Goal: Task Accomplishment & Management: Manage account settings

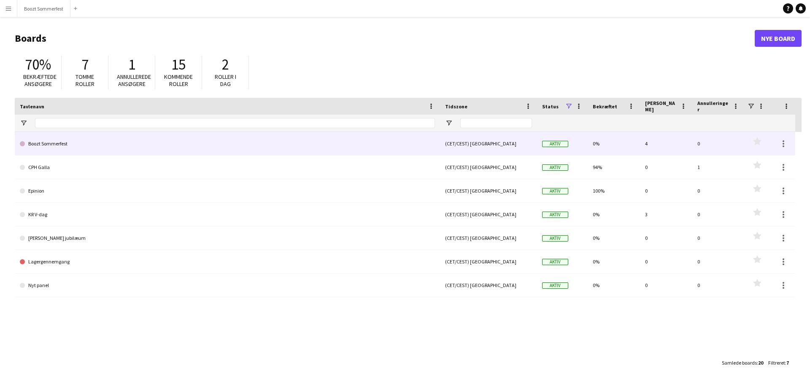
click at [90, 141] on link "Boozt Sommerfest" at bounding box center [227, 144] width 415 height 24
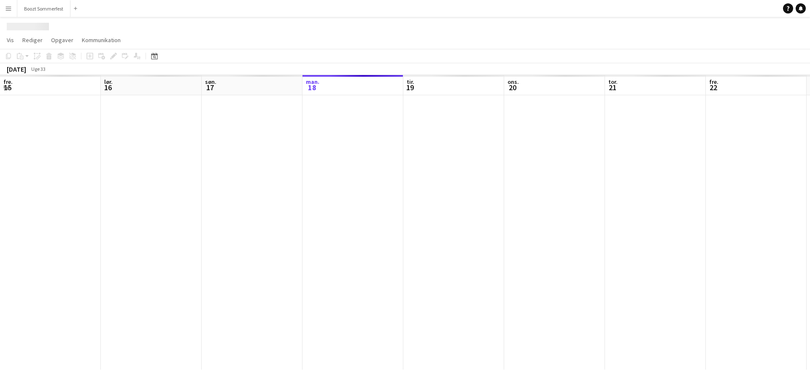
scroll to position [0, 202]
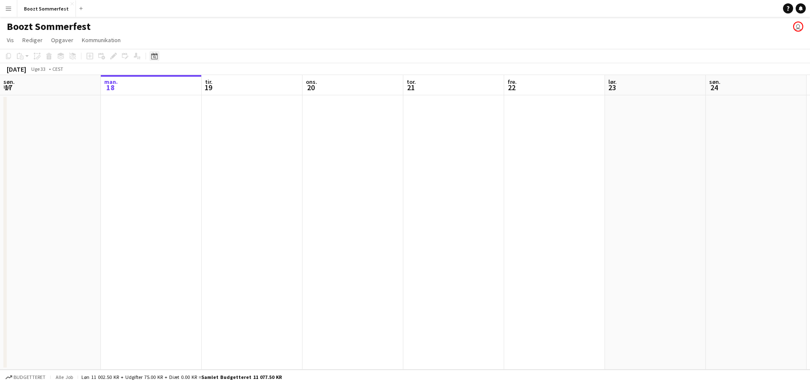
click at [156, 57] on icon "Datovælger" at bounding box center [154, 56] width 7 height 7
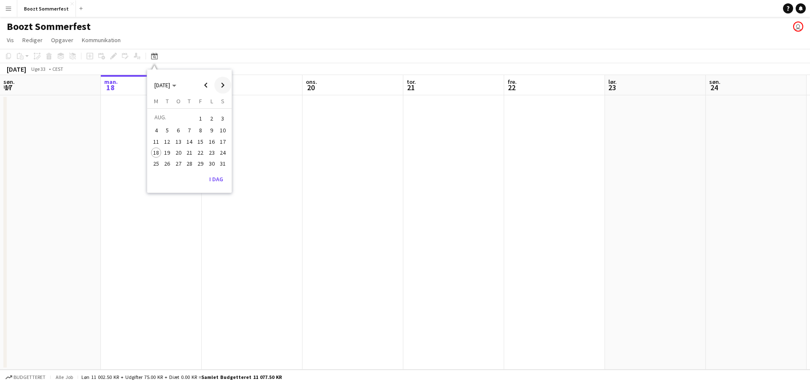
click at [223, 84] on span "Next month" at bounding box center [222, 85] width 17 height 17
click at [199, 125] on span "5" at bounding box center [200, 129] width 10 height 10
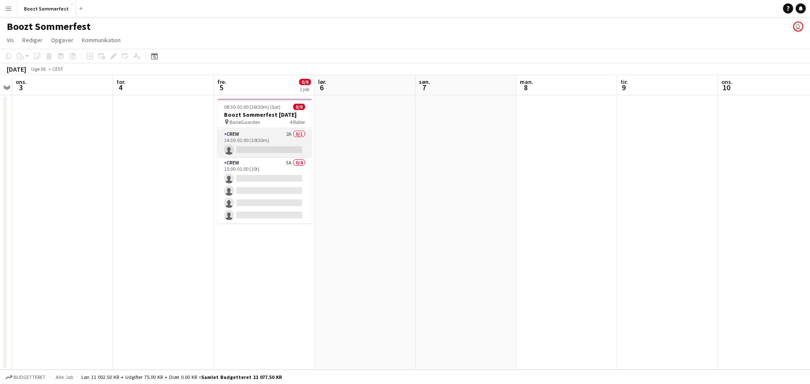
scroll to position [0, 0]
click at [283, 89] on app-board-header-date "fre. 5 0/9 1 job" at bounding box center [264, 85] width 101 height 20
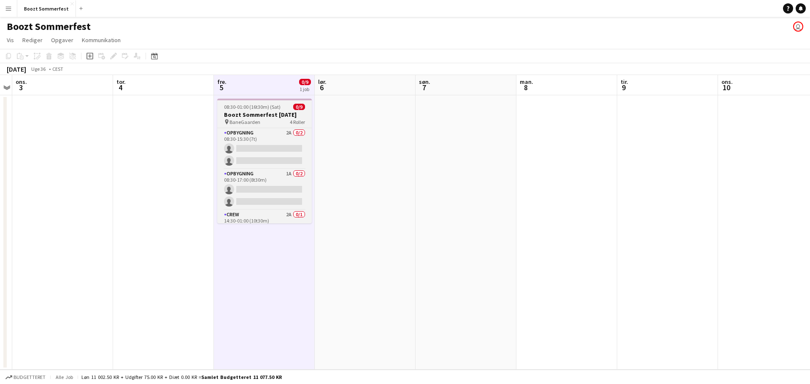
click at [284, 109] on div "08:30-01:00 (16t30m) (Sat) 0/9" at bounding box center [264, 107] width 94 height 6
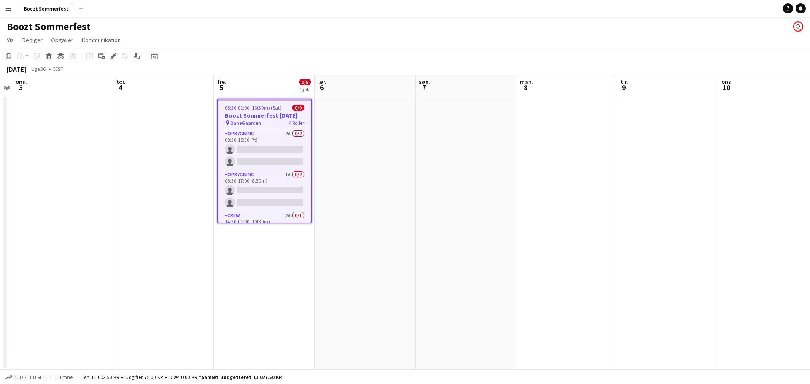
click at [284, 110] on div "08:30-01:00 (16t30m) (Sat) 0/9" at bounding box center [264, 108] width 93 height 6
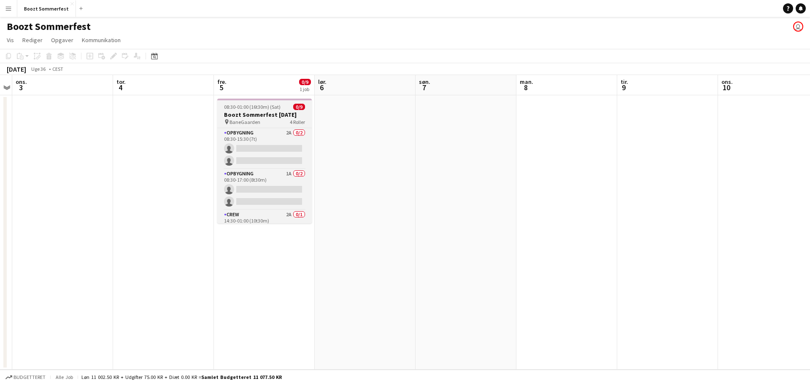
click at [284, 110] on app-job-card "08:30-01:00 (16t30m) (Sat) 0/9 Boozt Sommerfest [DATE] pin BaneGaarden 4 Roller…" at bounding box center [264, 161] width 94 height 125
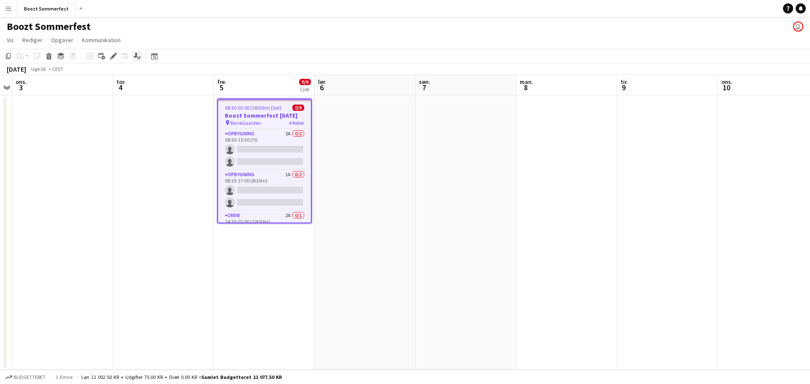
click at [137, 57] on icon "Ansøgere" at bounding box center [137, 56] width 7 height 7
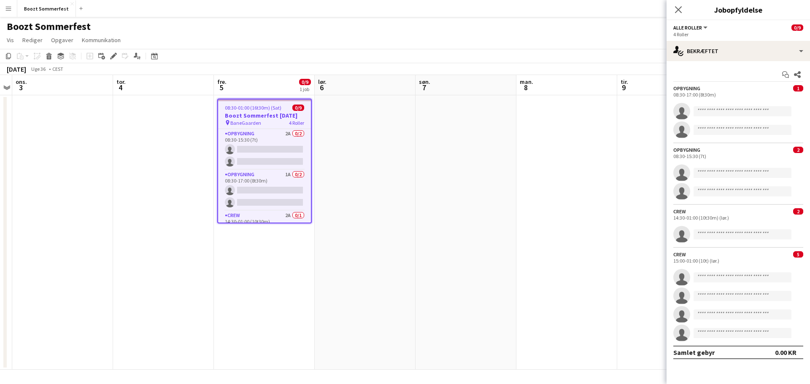
click at [767, 95] on div "08:30-17:00 (8t30m)" at bounding box center [738, 95] width 130 height 6
click at [800, 88] on span "1" at bounding box center [798, 88] width 10 height 6
click at [800, 90] on span "1" at bounding box center [798, 88] width 10 height 6
click at [799, 89] on span "1" at bounding box center [798, 88] width 10 height 6
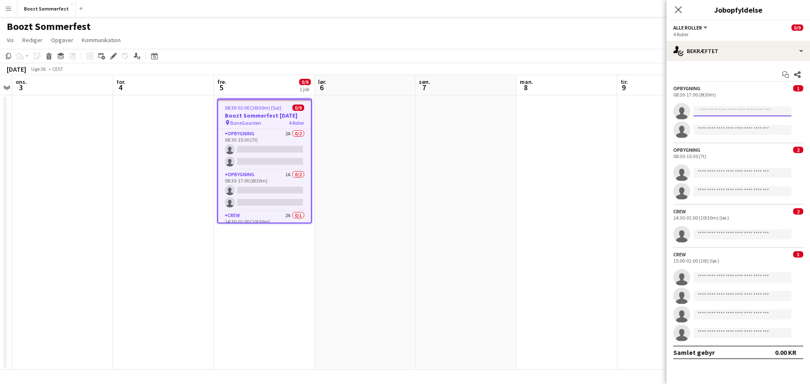
click at [750, 113] on input at bounding box center [742, 111] width 98 height 10
click at [747, 93] on div "08:30-17:00 (8t30m)" at bounding box center [738, 95] width 130 height 6
click at [703, 27] on button "Alle roller" at bounding box center [690, 27] width 35 height 6
click at [706, 26] on button "Alle roller" at bounding box center [690, 27] width 35 height 6
click at [799, 210] on span "2" at bounding box center [798, 211] width 10 height 6
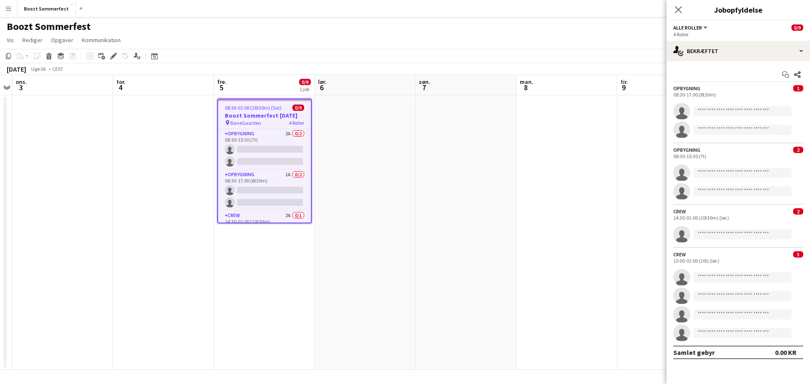
click at [761, 212] on div "Crew 2 14:30-01:00 (10t30m) (lør.)" at bounding box center [737, 214] width 143 height 13
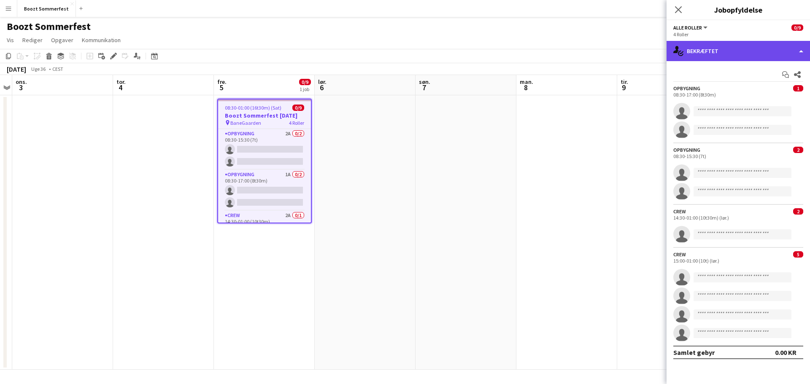
click at [803, 50] on div "single-neutral-actions-check-2 Bekræftet" at bounding box center [737, 51] width 143 height 20
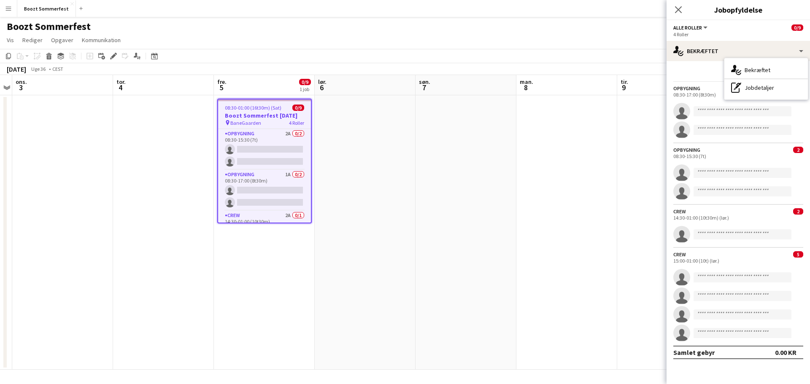
click at [634, 46] on app-page-menu "Vis Dagvisning udvidet Dagvisning kollapset Månedsvisning Datovælger Spring til…" at bounding box center [405, 41] width 810 height 16
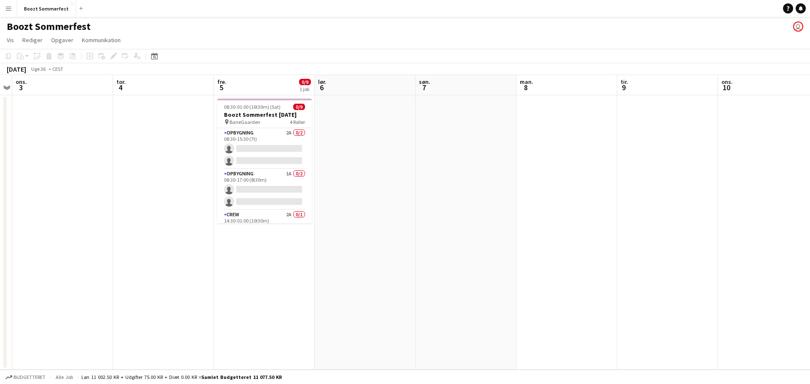
click at [797, 27] on app-user-avatar "user" at bounding box center [798, 27] width 10 height 10
click at [250, 161] on app-card-role "Opbygning 2A 0/2 08:30-15:30 (7t) single-neutral-actions single-neutral-actions" at bounding box center [264, 148] width 94 height 41
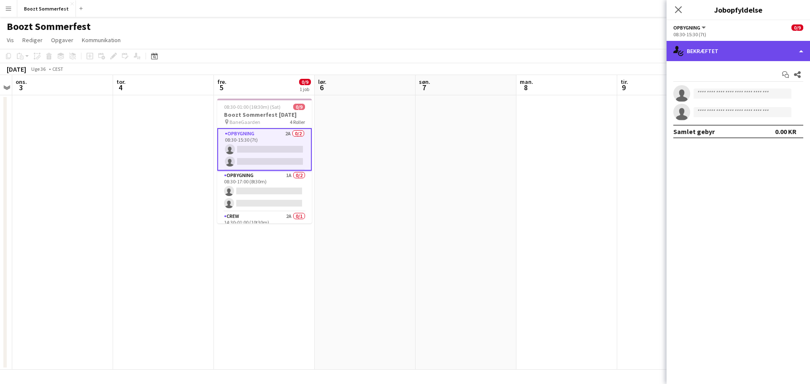
click at [801, 53] on div "single-neutral-actions-check-2 Bekræftet" at bounding box center [737, 51] width 143 height 20
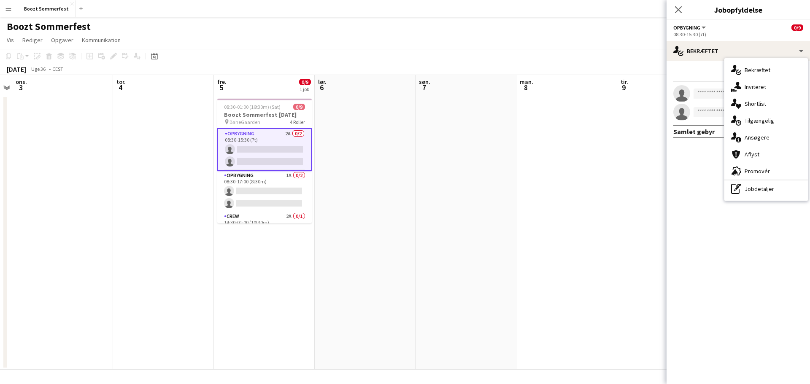
click at [762, 135] on div "single-neutral-actions-information Ansøgere" at bounding box center [766, 137] width 84 height 17
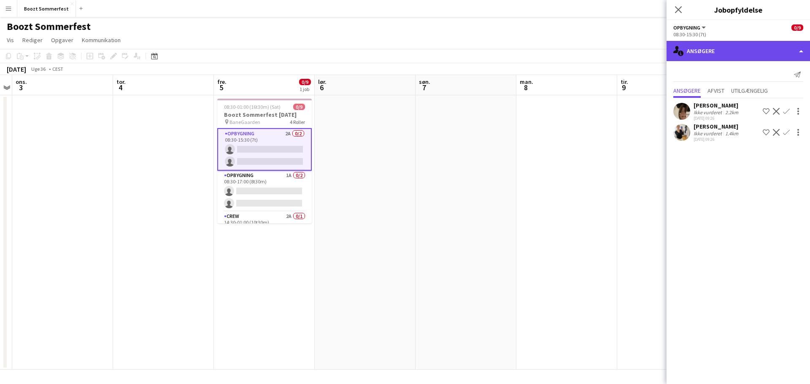
click at [798, 51] on div "single-neutral-actions-information Ansøgere" at bounding box center [737, 51] width 143 height 20
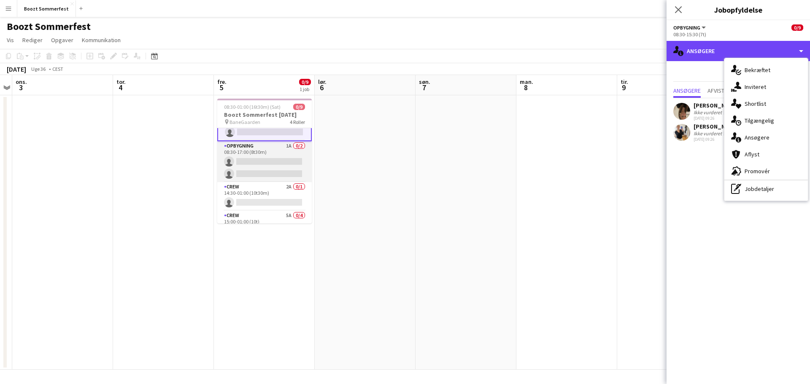
scroll to position [42, 0]
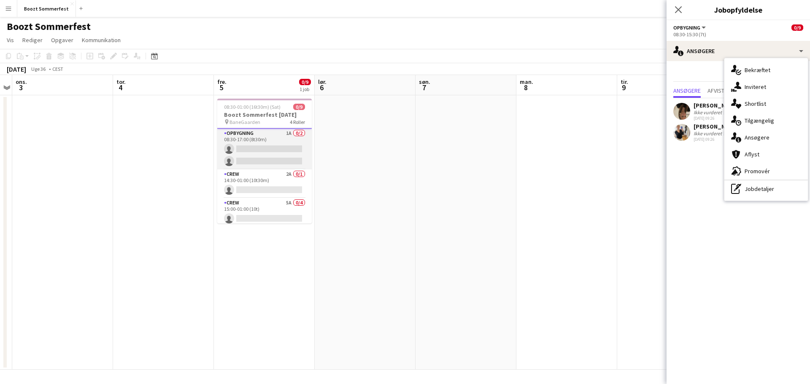
click at [256, 148] on app-card-role "Opbygning 1A 0/2 08:30-17:00 (8t30m) single-neutral-actions single-neutral-acti…" at bounding box center [264, 149] width 94 height 41
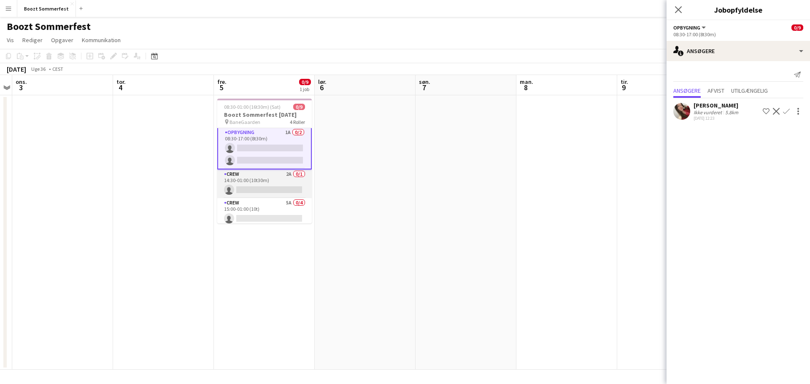
click at [252, 186] on app-card-role "Crew 2A 0/1 14:30-01:00 (10t30m) single-neutral-actions" at bounding box center [264, 184] width 94 height 29
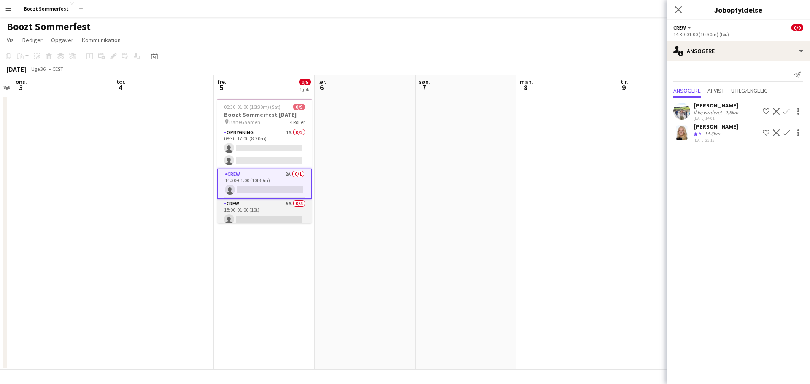
click at [250, 210] on app-card-role "Crew 5A 0/4 15:00-01:00 (10t) single-neutral-actions single-neutral-actions sin…" at bounding box center [264, 231] width 94 height 65
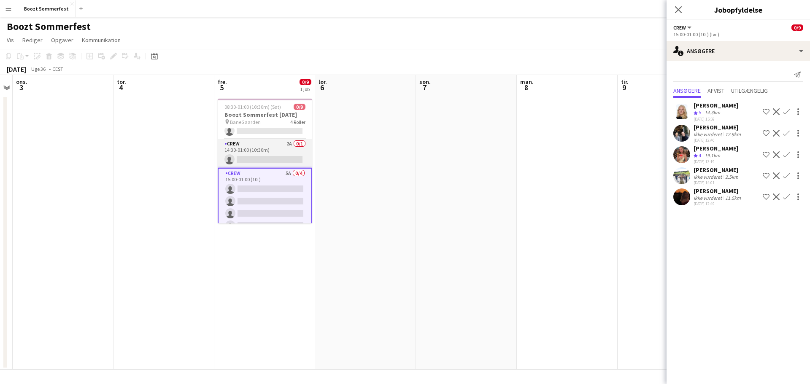
scroll to position [82, 0]
click at [723, 276] on mat-expansion-panel "users2 Ansøgere Send notifikation Ansøgere Afvist Utilgængelig [PERSON_NAME] Te…" at bounding box center [737, 222] width 143 height 323
click at [717, 255] on mat-expansion-panel "users2 Ansøgere Send notifikation Ansøgere Afvist Utilgængelig [PERSON_NAME] Te…" at bounding box center [737, 222] width 143 height 323
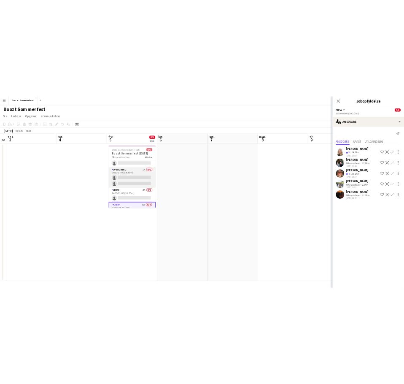
scroll to position [0, 0]
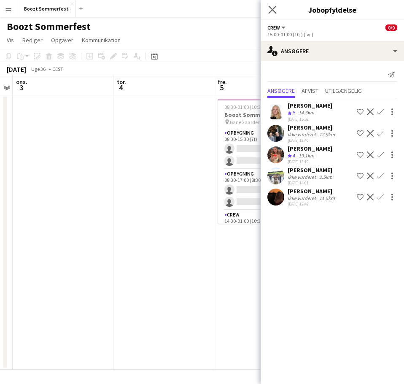
click at [277, 9] on app-icon "Luk pop-in" at bounding box center [273, 10] width 12 height 12
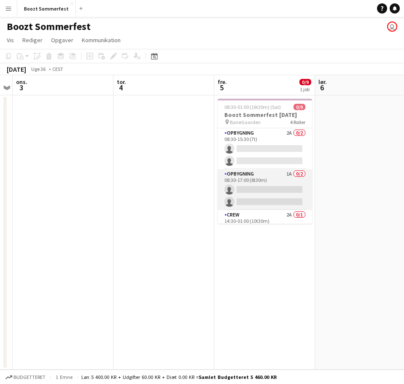
click at [271, 177] on app-card-role "Opbygning 1A 0/2 08:30-17:00 (8t30m) single-neutral-actions single-neutral-acti…" at bounding box center [265, 189] width 94 height 41
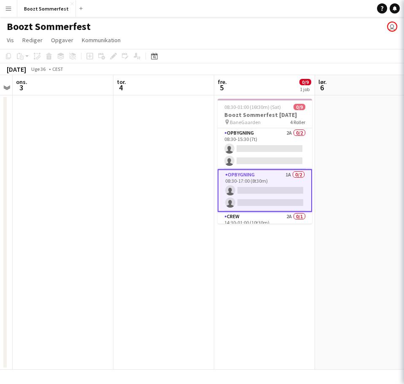
scroll to position [0, 289]
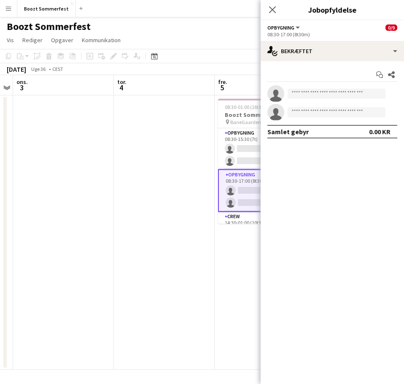
click at [195, 205] on app-date-cell at bounding box center [164, 232] width 101 height 274
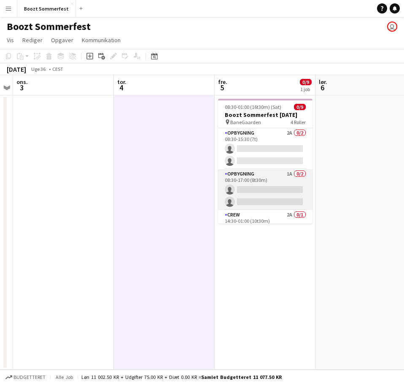
click at [249, 186] on app-card-role "Opbygning 1A 0/2 08:30-17:00 (8t30m) single-neutral-actions single-neutral-acti…" at bounding box center [265, 189] width 94 height 41
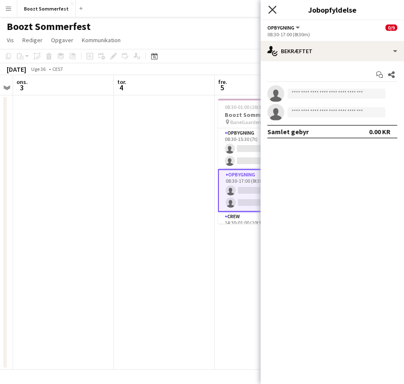
click at [271, 10] on icon "Luk pop-in" at bounding box center [272, 9] width 8 height 8
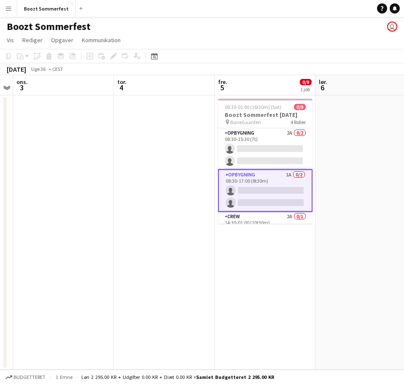
click at [395, 26] on app-user-avatar "user" at bounding box center [392, 27] width 10 height 10
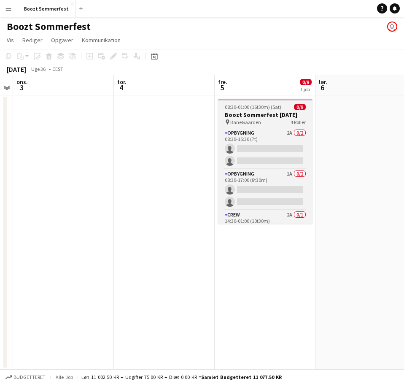
click at [243, 100] on app-job-card "08:30-01:00 (16t30m) (Sat) 0/9 Boozt Sommerfest [DATE] pin BaneGaarden 4 Roller…" at bounding box center [265, 161] width 94 height 125
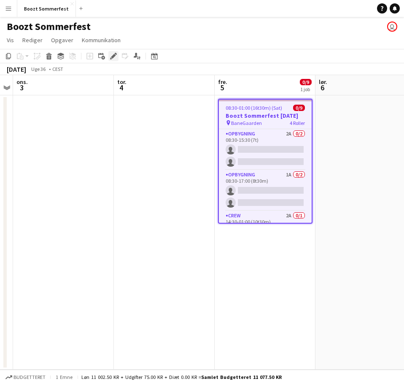
click at [112, 59] on icon "Rediger" at bounding box center [113, 56] width 7 height 7
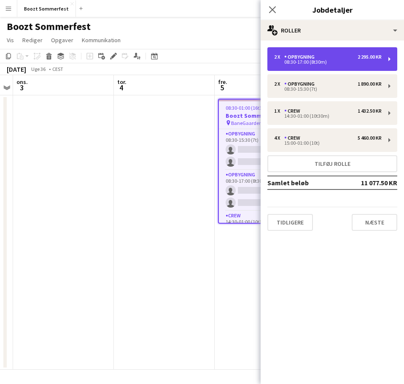
click at [330, 61] on div "08:30-17:00 (8t30m)" at bounding box center [328, 62] width 108 height 4
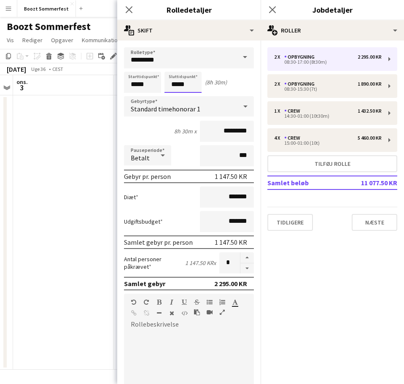
click at [187, 84] on input "*****" at bounding box center [183, 82] width 37 height 21
click at [178, 66] on div at bounding box center [174, 67] width 17 height 8
click at [178, 98] on div at bounding box center [174, 97] width 17 height 8
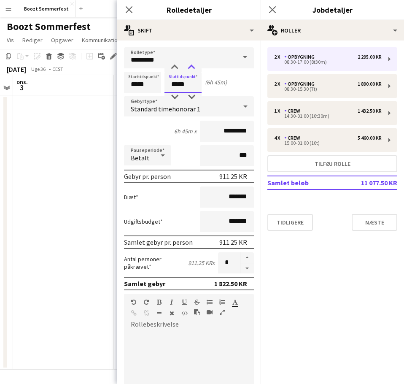
click at [189, 67] on div at bounding box center [191, 67] width 17 height 8
type input "*****"
click at [189, 67] on div at bounding box center [191, 67] width 17 height 8
click at [372, 223] on button "Næste" at bounding box center [375, 222] width 46 height 17
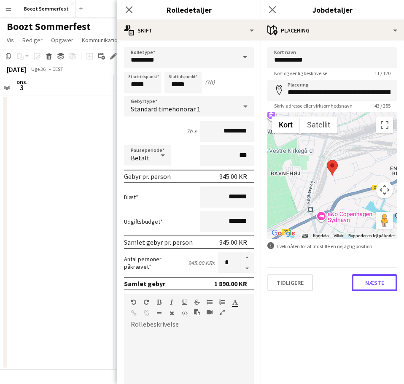
click at [371, 285] on button "Næste" at bounding box center [375, 282] width 46 height 17
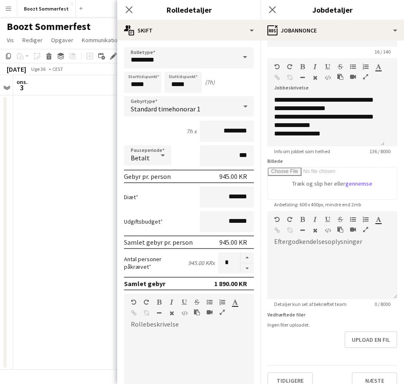
scroll to position [33, 0]
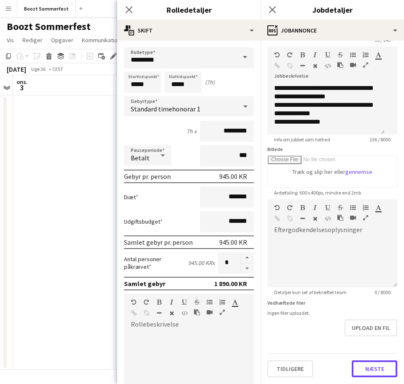
click at [352, 365] on button "Næste" at bounding box center [375, 368] width 46 height 17
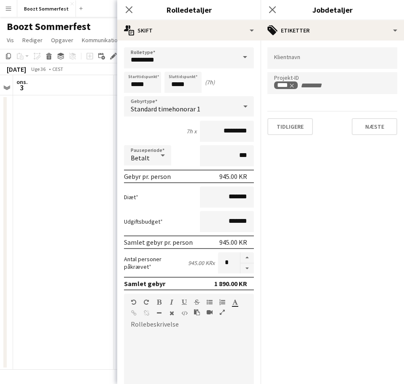
scroll to position [0, 0]
click at [375, 126] on button "Næste" at bounding box center [375, 126] width 46 height 17
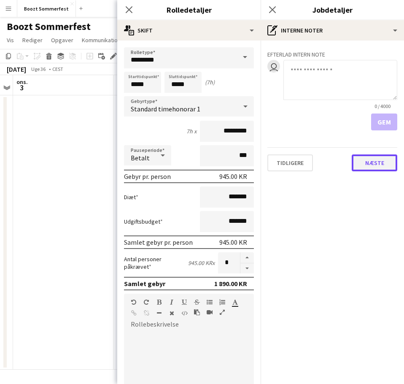
click at [378, 161] on button "Næste" at bounding box center [375, 162] width 46 height 17
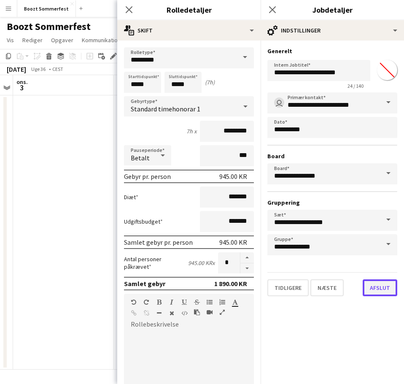
click at [383, 291] on button "Afslut" at bounding box center [380, 287] width 35 height 17
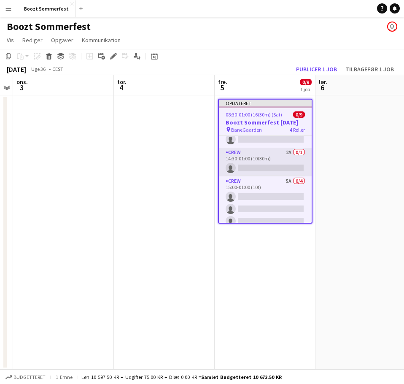
scroll to position [84, 0]
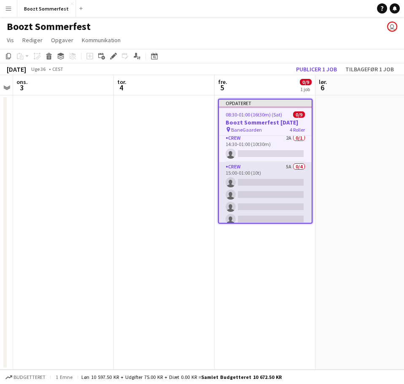
click at [269, 171] on app-card-role "Crew 5A 0/4 15:00-01:00 (10t) single-neutral-actions single-neutral-actions sin…" at bounding box center [265, 194] width 93 height 65
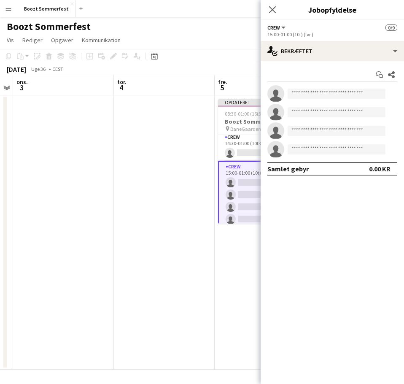
click at [283, 27] on button "Crew" at bounding box center [276, 27] width 19 height 6
click at [285, 26] on button "Crew" at bounding box center [276, 27] width 19 height 6
click at [269, 9] on icon "Luk pop-in" at bounding box center [272, 9] width 8 height 8
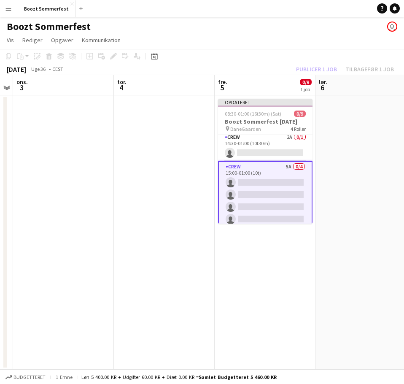
click at [164, 205] on app-date-cell at bounding box center [164, 232] width 101 height 274
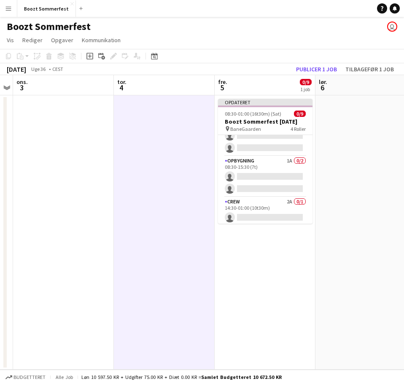
scroll to position [0, 0]
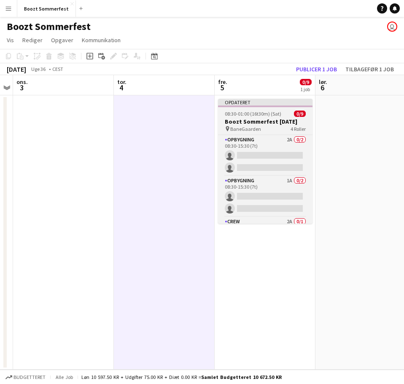
click at [248, 110] on app-job-card "Opdateret 08:30-01:00 (16t30m) (Sat) 0/9 Boozt Sommerfest [DATE] pin BaneGaarde…" at bounding box center [265, 161] width 94 height 125
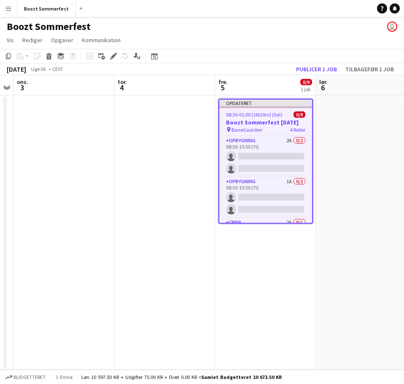
click at [111, 54] on icon "Rediger" at bounding box center [113, 56] width 7 height 7
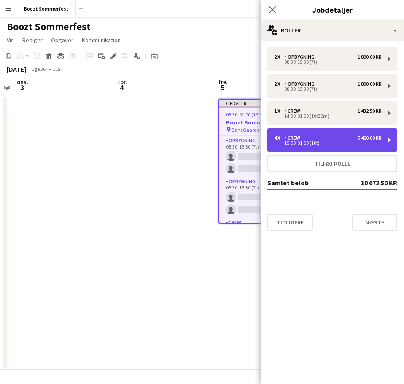
click at [328, 141] on div "15:00-01:00 (10t)" at bounding box center [328, 143] width 108 height 4
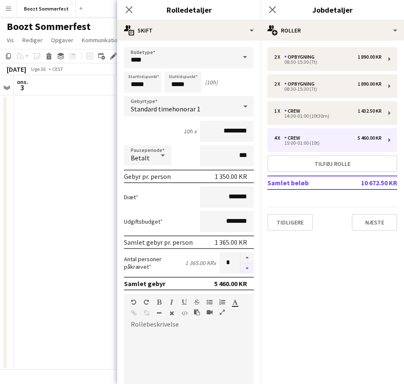
click at [245, 264] on button "button" at bounding box center [246, 268] width 13 height 11
click at [241, 251] on form "Rolletype **** Starttidspunkt ***** Sluttidspunkt ***** (10h) Gebyrtype Standar…" at bounding box center [188, 316] width 143 height 539
click at [242, 268] on button "button" at bounding box center [246, 268] width 13 height 11
type input "*"
click at [386, 226] on button "Næste" at bounding box center [375, 222] width 46 height 17
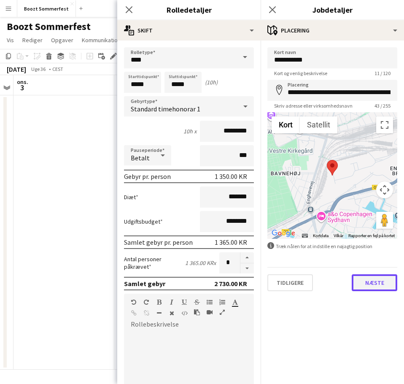
click at [375, 289] on button "Næste" at bounding box center [375, 282] width 46 height 17
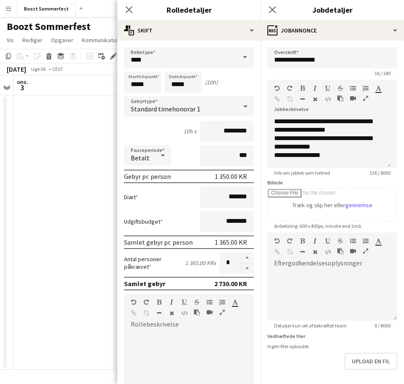
scroll to position [33, 0]
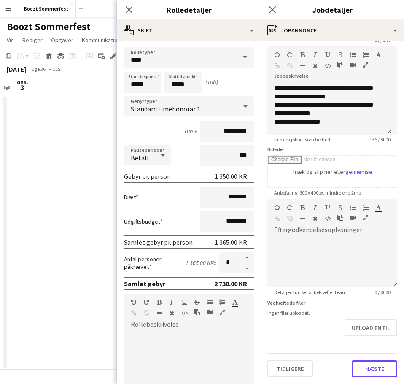
click at [378, 365] on button "Næste" at bounding box center [375, 368] width 46 height 17
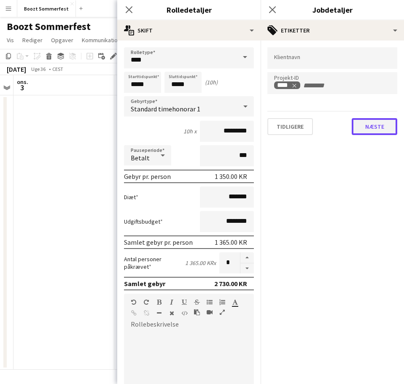
click at [378, 126] on button "Næste" at bounding box center [375, 126] width 46 height 17
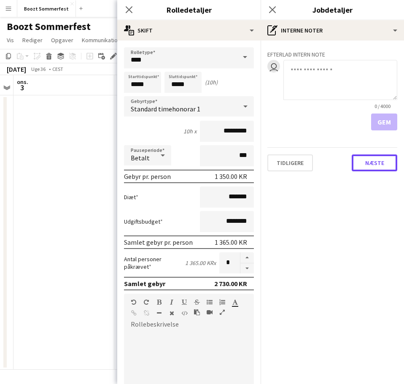
click at [377, 165] on button "Næste" at bounding box center [375, 162] width 46 height 17
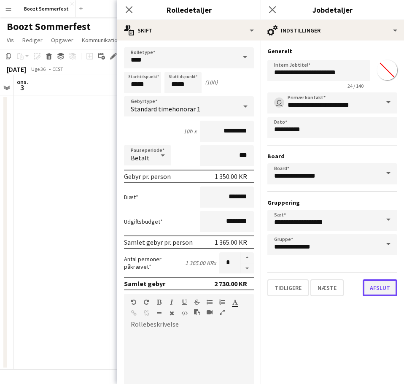
click at [377, 290] on button "Afslut" at bounding box center [380, 287] width 35 height 17
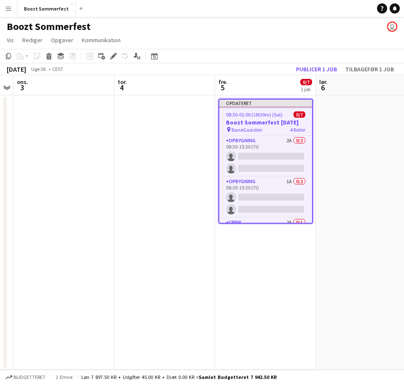
click at [360, 235] on app-date-cell at bounding box center [366, 232] width 101 height 274
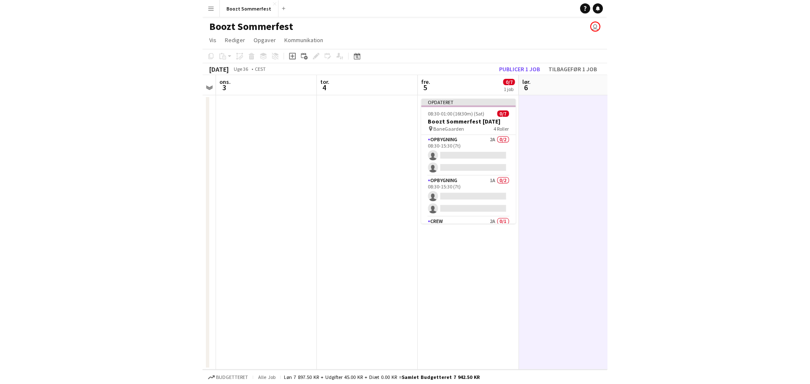
scroll to position [0, 289]
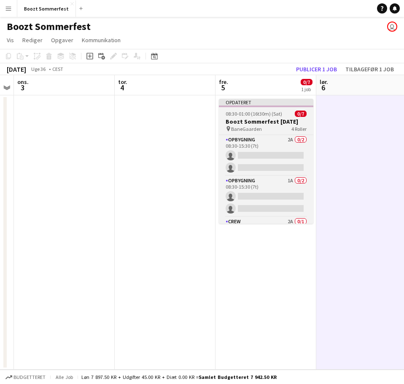
click at [285, 101] on div "Opdateret" at bounding box center [266, 102] width 94 height 7
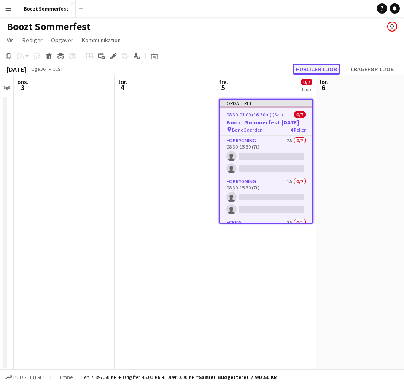
click at [321, 67] on button "Publicer 1 job" at bounding box center [317, 69] width 48 height 11
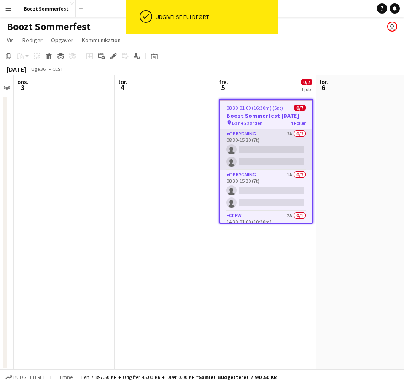
click at [270, 134] on app-card-role "Opbygning 2A 0/2 08:30-15:30 (7t) single-neutral-actions single-neutral-actions" at bounding box center [266, 149] width 93 height 41
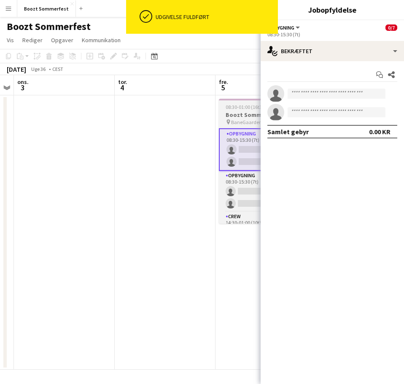
click at [249, 107] on span "08:30-01:00 (16t30m) (Sat)" at bounding box center [254, 107] width 57 height 6
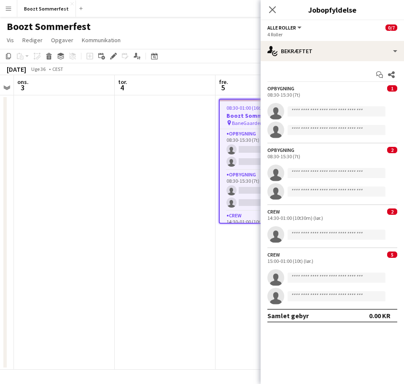
click at [335, 86] on div "Opbygning 1 08:30-15:30 (7t)" at bounding box center [332, 91] width 143 height 13
click at [207, 39] on app-page-menu "Vis Dagvisning udvidet Dagvisning kollapset Månedsvisning Datovælger Spring til…" at bounding box center [202, 41] width 404 height 16
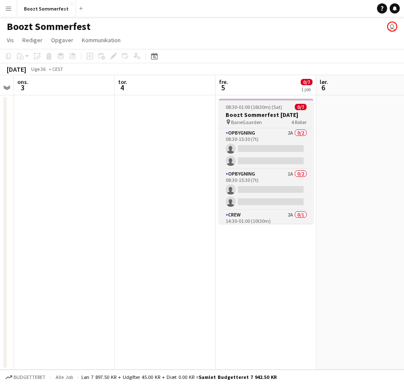
click at [270, 102] on app-job-card "08:30-01:00 (16t30m) (Sat) 0/7 Boozt Sommerfest [DATE] pin BaneGaarden 4 Roller…" at bounding box center [266, 161] width 94 height 125
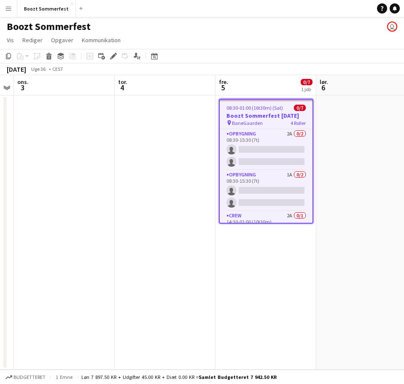
click at [391, 28] on app-user-avatar "user" at bounding box center [392, 27] width 10 height 10
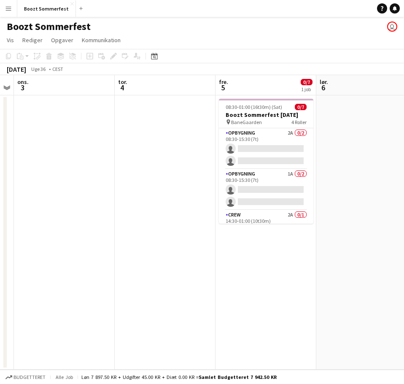
click at [392, 27] on app-user-avatar "user" at bounding box center [392, 27] width 10 height 10
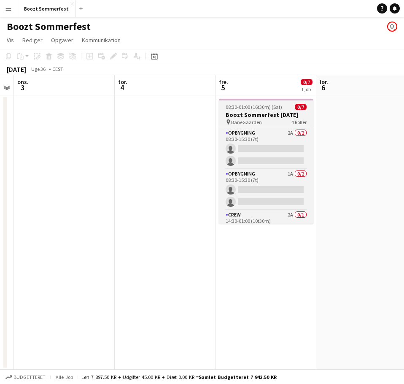
click at [273, 103] on app-job-card "08:30-01:00 (16t30m) (Sat) 0/7 Boozt Sommerfest [DATE] pin BaneGaarden 4 Roller…" at bounding box center [266, 161] width 94 height 125
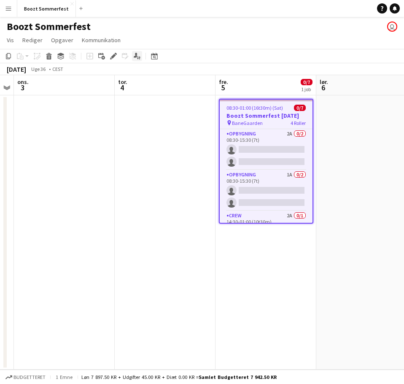
click at [140, 56] on div "Ansøgere" at bounding box center [137, 56] width 10 height 10
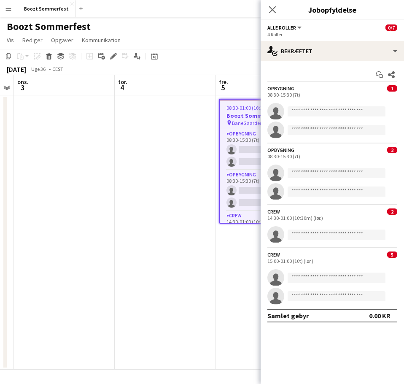
click at [394, 90] on span "1" at bounding box center [392, 88] width 10 height 6
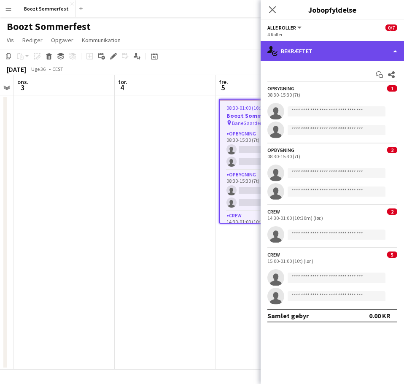
click at [357, 59] on div "single-neutral-actions-check-2 Bekræftet" at bounding box center [332, 51] width 143 height 20
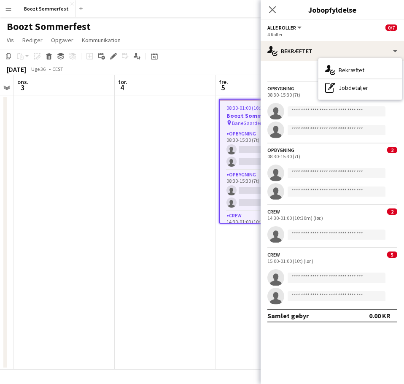
click at [298, 27] on button "Alle roller" at bounding box center [284, 27] width 35 height 6
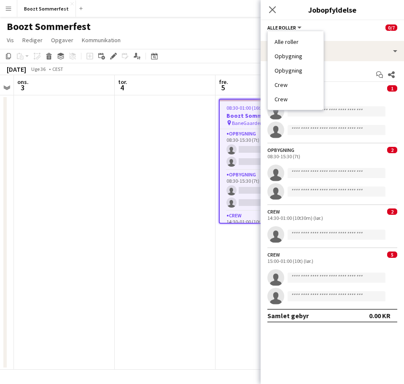
click at [298, 27] on button "Alle roller" at bounding box center [284, 27] width 35 height 6
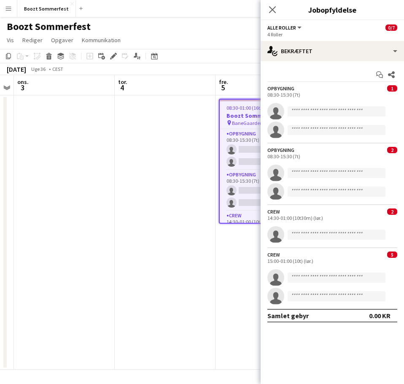
drag, startPoint x: 310, startPoint y: 285, endPoint x: 307, endPoint y: 272, distance: 13.9
click at [309, 285] on app-invite-slot "single-neutral-actions" at bounding box center [332, 277] width 143 height 17
click at [305, 255] on div "Crew 5 15:00-01:00 (10t) (lør.)" at bounding box center [332, 257] width 143 height 13
click at [273, 235] on icon "single-neutral-actions" at bounding box center [275, 236] width 17 height 19
click at [391, 212] on span "2" at bounding box center [392, 211] width 10 height 6
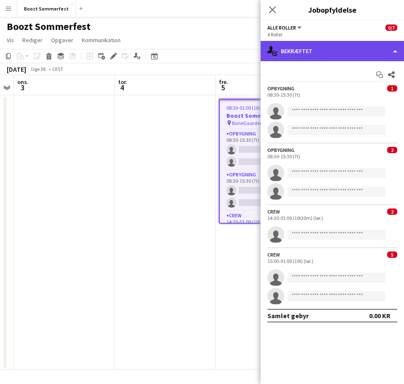
click at [395, 44] on div "single-neutral-actions-check-2 Bekræftet" at bounding box center [332, 51] width 143 height 20
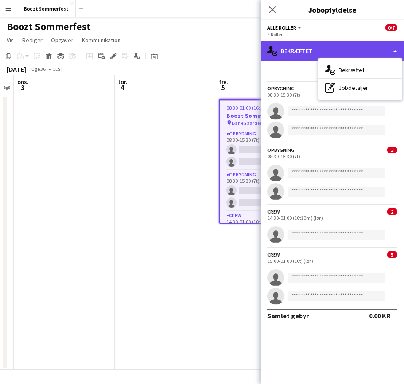
click at [268, 47] on icon "single-neutral-actions-check-2" at bounding box center [272, 51] width 10 height 10
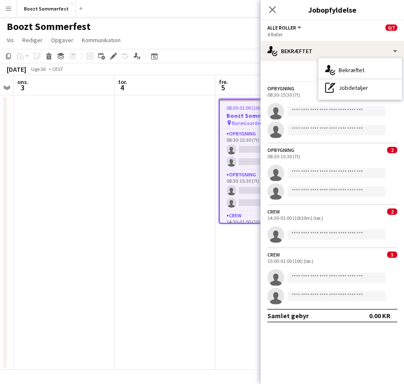
click at [297, 25] on button "Alle roller" at bounding box center [284, 27] width 35 height 6
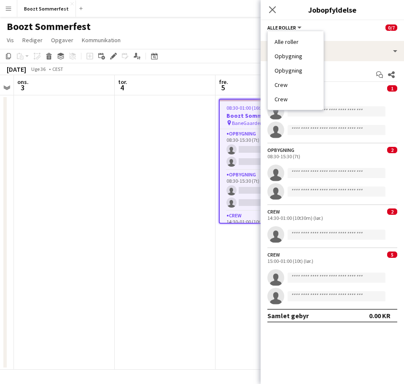
click at [291, 41] on li "Alle roller" at bounding box center [296, 42] width 42 height 8
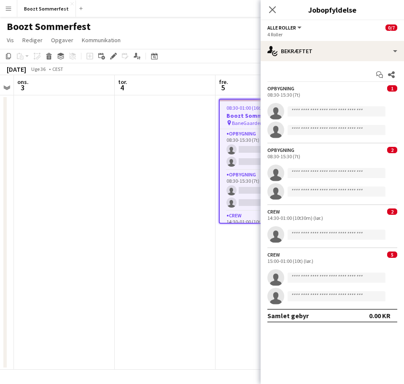
click at [295, 29] on span "Alle roller" at bounding box center [281, 27] width 29 height 6
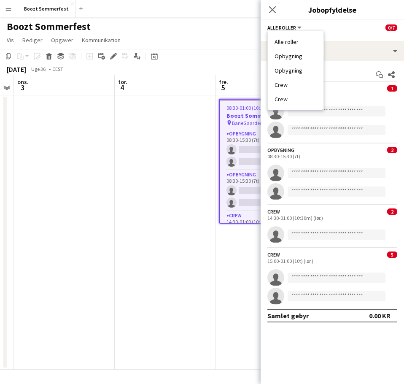
click at [345, 27] on div "Alle roller Alle roller Opbygning Opbygning Crew Crew 0/7" at bounding box center [332, 28] width 130 height 8
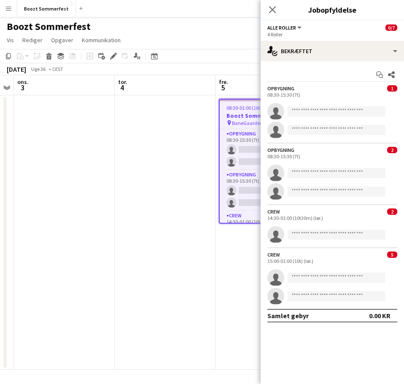
click at [402, 27] on app-options-switcher "Alle roller Alle roller Opbygning Opbygning Crew Crew 0/7 4 Roller" at bounding box center [332, 30] width 143 height 21
click at [384, 28] on div "Alle roller Alle roller Opbygning Opbygning Crew Crew 0/7" at bounding box center [332, 28] width 130 height 8
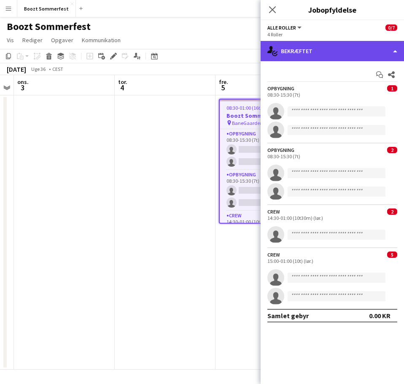
click at [395, 47] on div "single-neutral-actions-check-2 Bekræftet" at bounding box center [332, 51] width 143 height 20
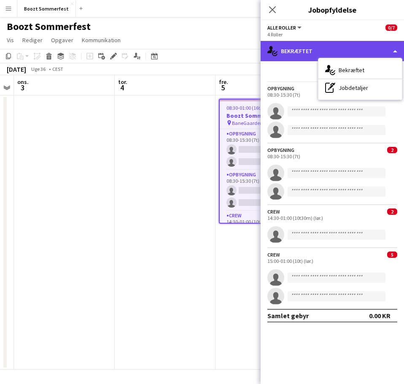
click at [395, 48] on div "single-neutral-actions-check-2 Bekræftet" at bounding box center [332, 51] width 143 height 20
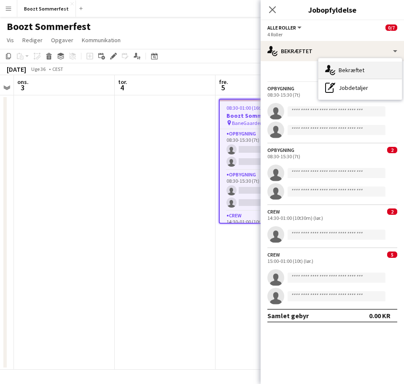
click at [365, 72] on div "single-neutral-actions-check-2 Bekræftet" at bounding box center [360, 70] width 84 height 17
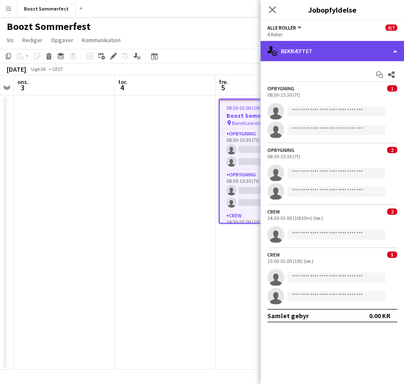
click at [395, 49] on div "single-neutral-actions-check-2 Bekræftet" at bounding box center [332, 51] width 143 height 20
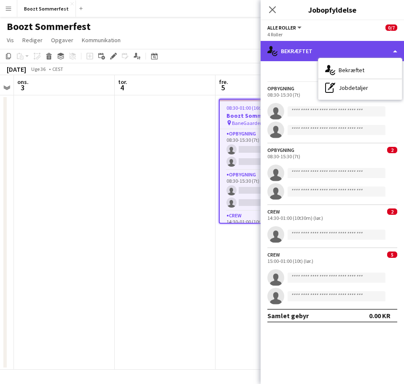
click at [334, 43] on div "single-neutral-actions-check-2 Bekræftet" at bounding box center [332, 51] width 143 height 20
click at [292, 50] on div "single-neutral-actions-check-2 Bekræftet" at bounding box center [332, 51] width 143 height 20
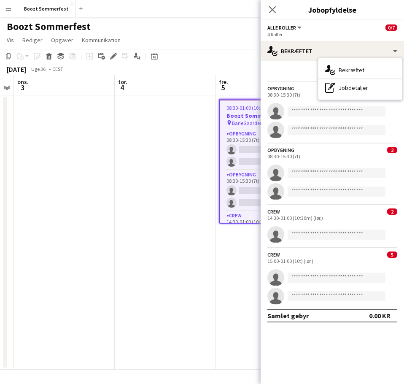
click at [287, 83] on div "Start chat Del Opbygning 1 08:30-15:30 (7t) single-neutral-actions single-neutr…" at bounding box center [332, 195] width 143 height 268
drag, startPoint x: 278, startPoint y: 9, endPoint x: 288, endPoint y: 17, distance: 12.9
click at [278, 9] on app-icon "Luk pop-in" at bounding box center [272, 10] width 10 height 10
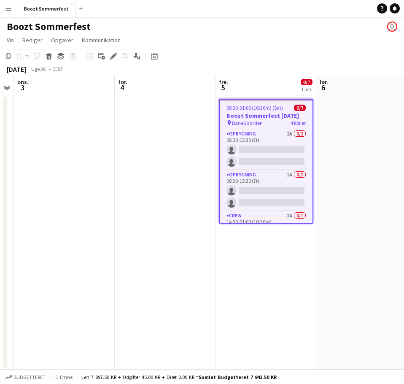
click at [262, 105] on span "08:30-01:00 (16t30m) (Sat)" at bounding box center [255, 108] width 57 height 6
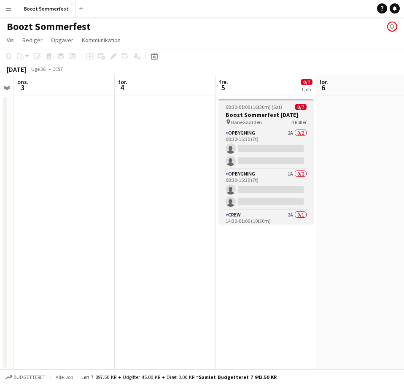
click at [257, 104] on span "08:30-01:00 (16t30m) (Sat)" at bounding box center [254, 107] width 57 height 6
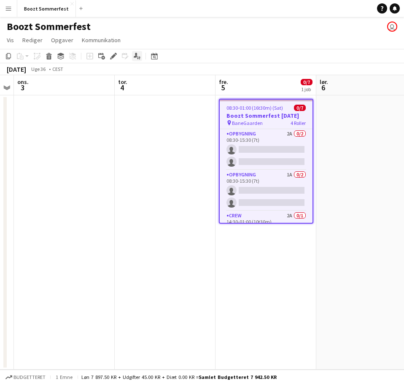
click at [135, 59] on icon "Ansøgere" at bounding box center [137, 56] width 7 height 7
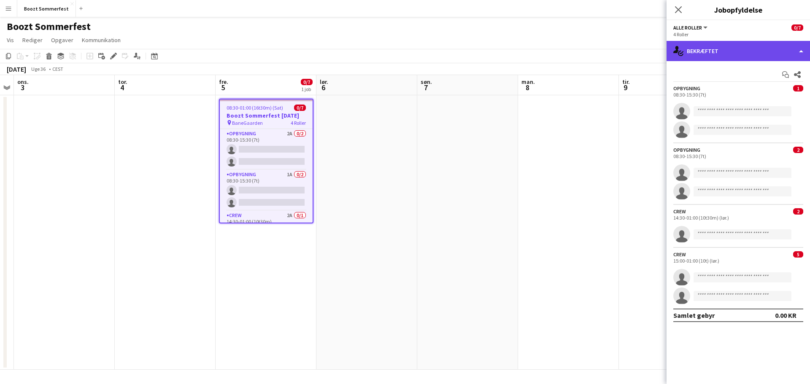
click at [749, 51] on div "single-neutral-actions-check-2 Bekræftet" at bounding box center [737, 51] width 143 height 20
click at [775, 51] on div "single-neutral-actions-check-2 Bekræftet" at bounding box center [737, 51] width 143 height 20
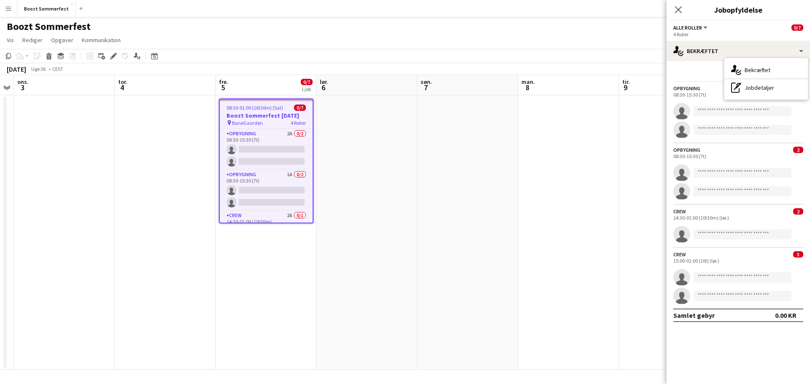
click at [735, 25] on div "Alle roller Alle roller Opbygning Opbygning Crew Crew 0/7" at bounding box center [738, 28] width 130 height 8
click at [798, 30] on span "0/7" at bounding box center [797, 27] width 12 height 6
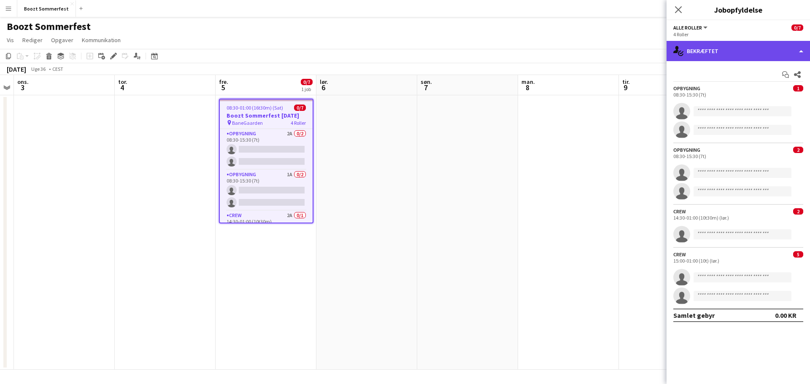
click at [803, 52] on div "single-neutral-actions-check-2 Bekræftet" at bounding box center [737, 51] width 143 height 20
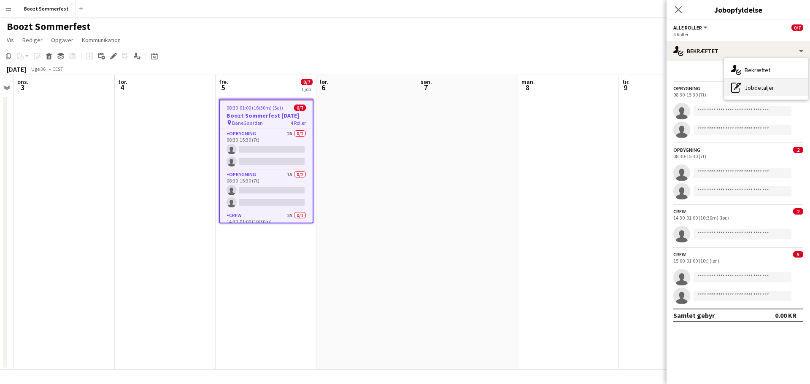
click at [763, 86] on div "pen-write Jobdetaljer" at bounding box center [766, 87] width 84 height 17
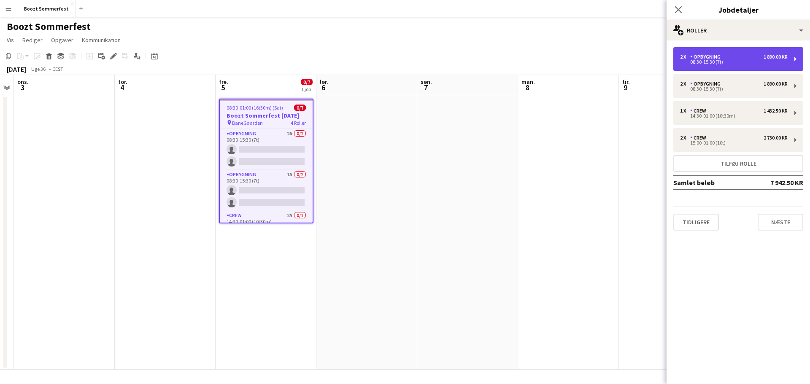
click at [795, 60] on div "2 x Opbygning 1 890.00 KR 08:30-15:30 (7t)" at bounding box center [738, 59] width 130 height 24
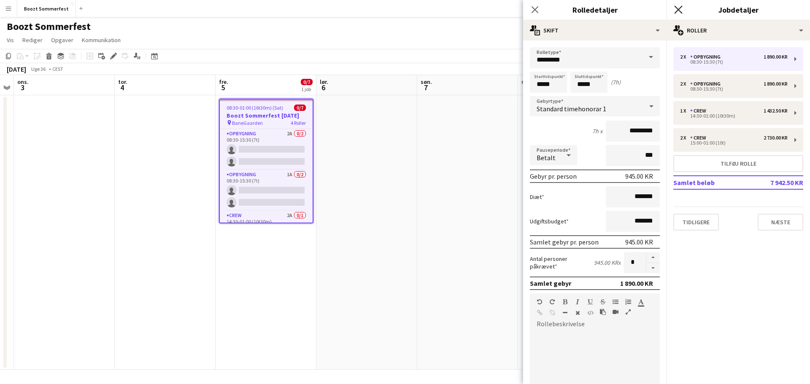
click at [682, 8] on icon "Luk pop-in" at bounding box center [678, 9] width 8 height 8
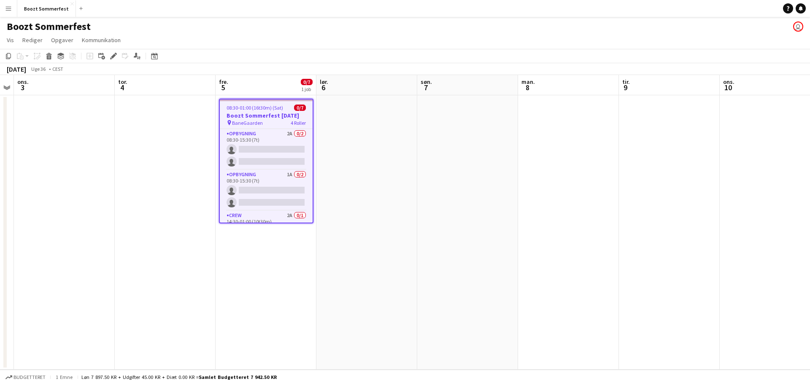
click at [264, 101] on app-job-card "08:30-01:00 (16t30m) (Sat) 0/7 Boozt Sommerfest [DATE] pin BaneGaarden 4 Roller…" at bounding box center [266, 161] width 94 height 125
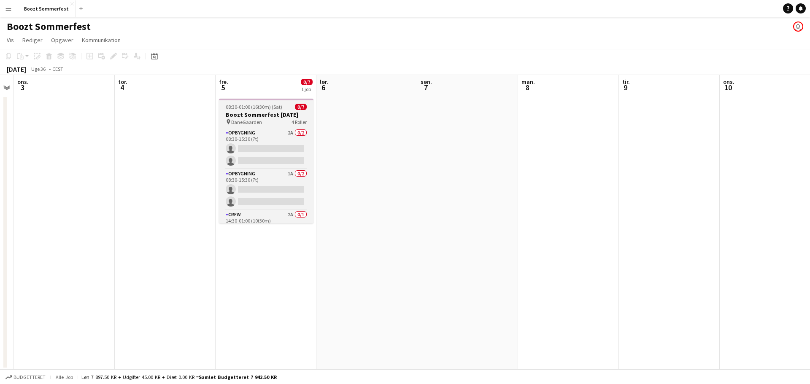
click at [262, 108] on span "08:30-01:00 (16t30m) (Sat)" at bounding box center [254, 107] width 57 height 6
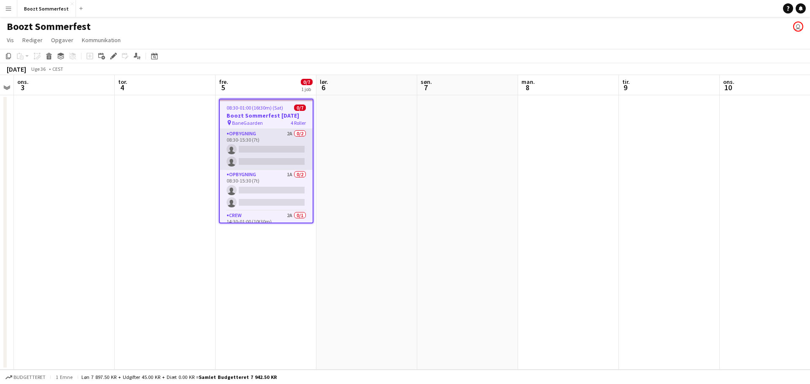
click at [263, 150] on app-card-role "Opbygning 2A 0/2 08:30-15:30 (7t) single-neutral-actions single-neutral-actions" at bounding box center [266, 149] width 93 height 41
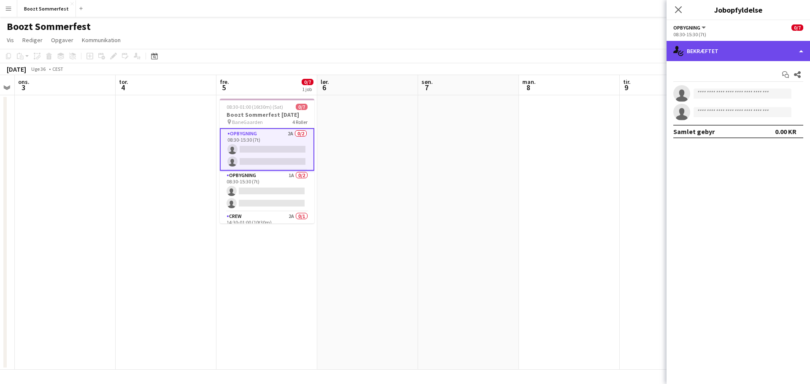
click at [798, 47] on div "single-neutral-actions-check-2 Bekræftet" at bounding box center [737, 51] width 143 height 20
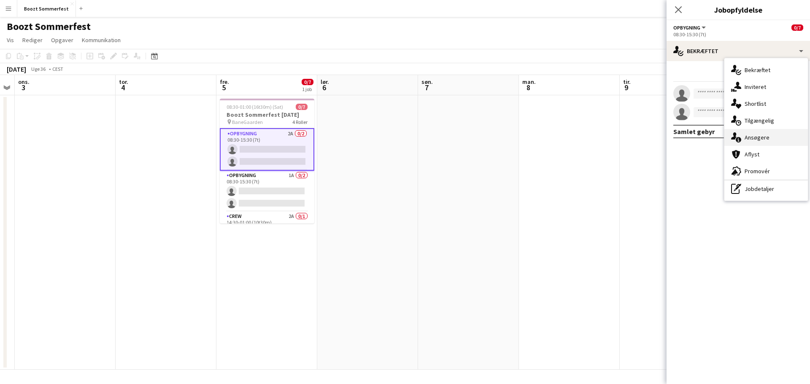
click at [765, 140] on div "single-neutral-actions-information Ansøgere" at bounding box center [766, 137] width 84 height 17
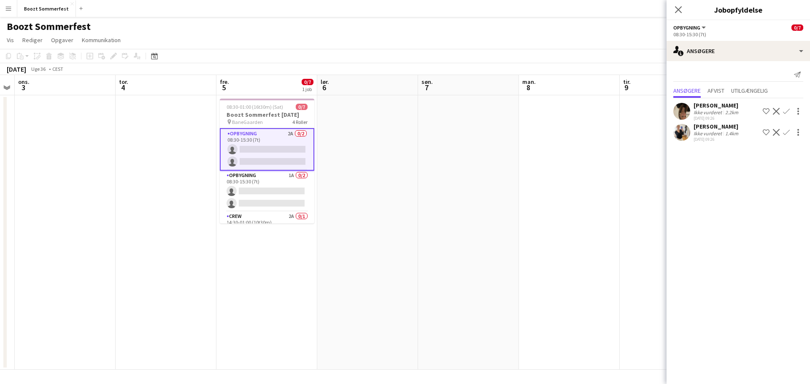
click at [680, 135] on app-user-avatar at bounding box center [681, 132] width 17 height 17
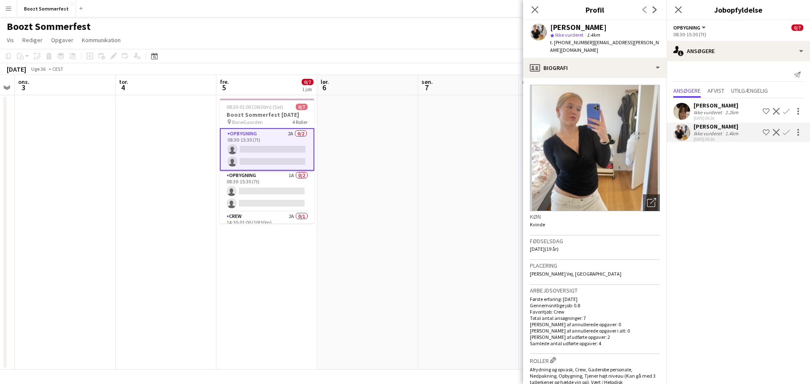
click at [682, 116] on app-user-avatar at bounding box center [681, 111] width 17 height 17
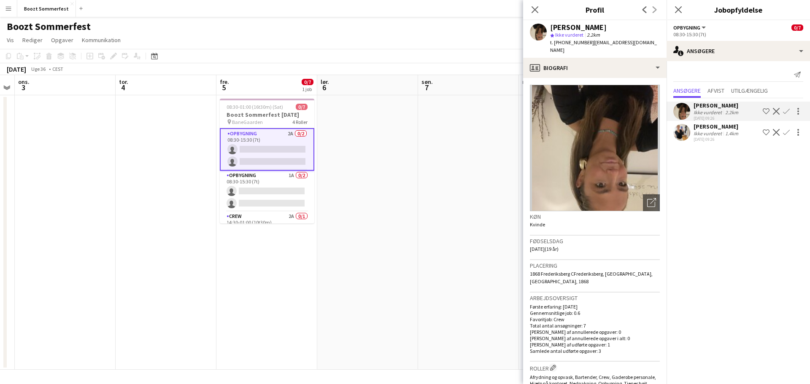
click at [680, 138] on app-user-avatar at bounding box center [681, 132] width 17 height 17
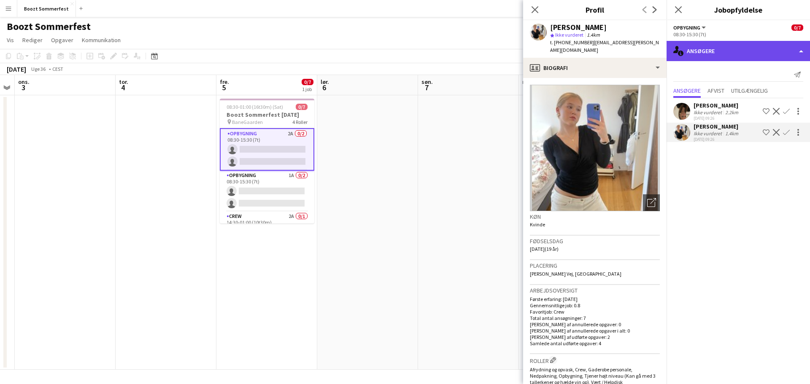
click at [796, 52] on div "single-neutral-actions-information Ansøgere" at bounding box center [737, 51] width 143 height 20
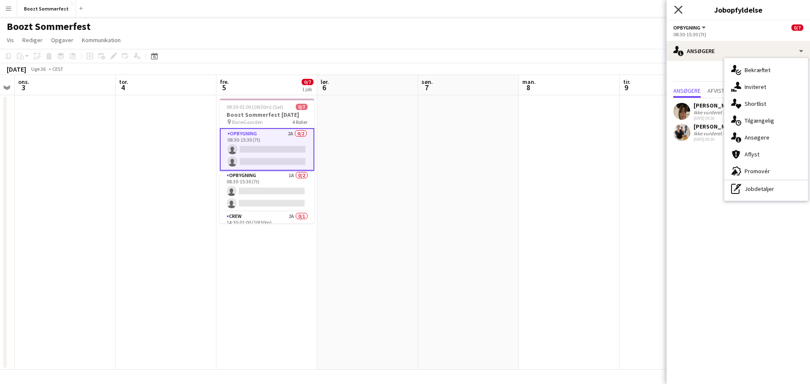
click at [675, 10] on icon "Luk pop-in" at bounding box center [678, 9] width 8 height 8
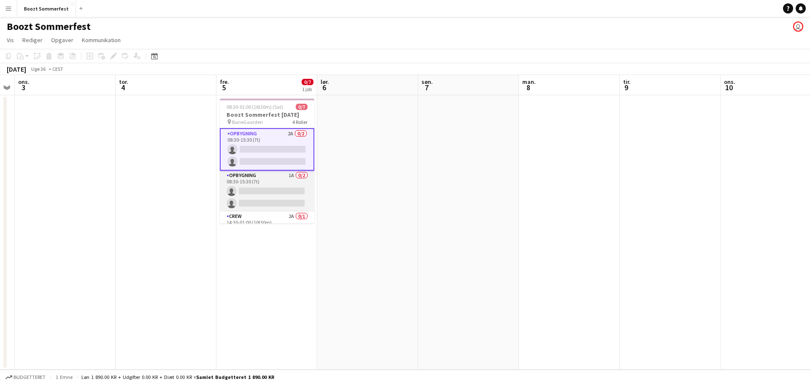
click at [260, 191] on app-card-role "Opbygning 1A 0/2 08:30-15:30 (7t) single-neutral-actions single-neutral-actions" at bounding box center [267, 191] width 94 height 41
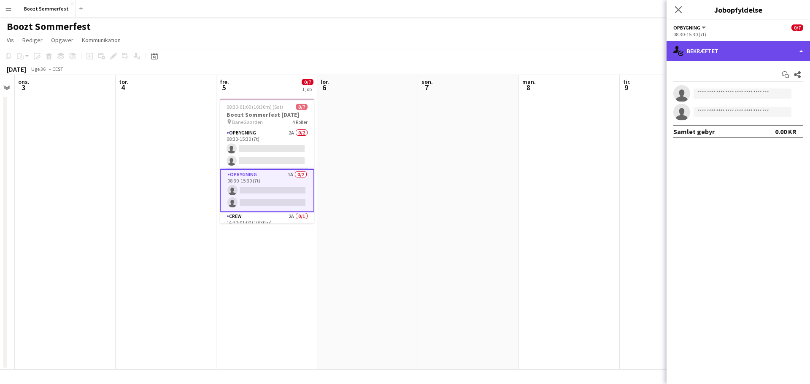
click at [723, 53] on div "single-neutral-actions-check-2 Bekræftet" at bounding box center [737, 51] width 143 height 20
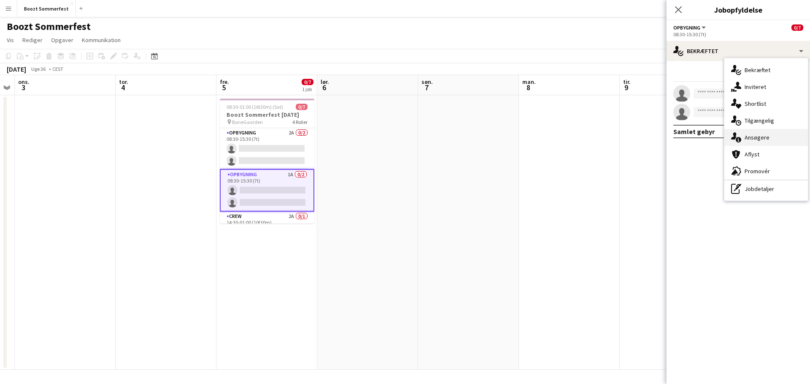
click at [754, 141] on div "single-neutral-actions-information Ansøgere" at bounding box center [766, 137] width 84 height 17
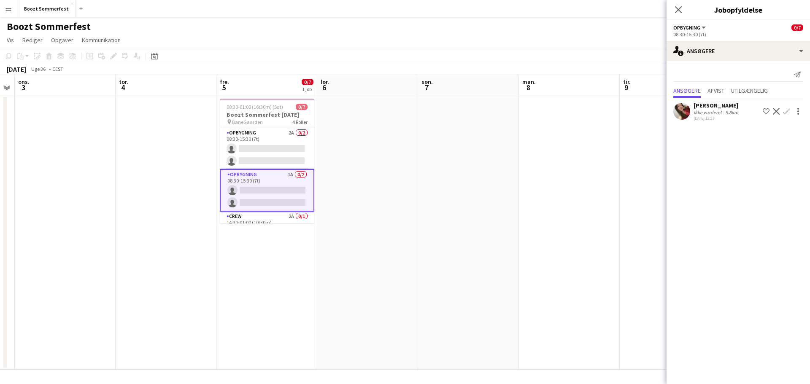
click at [683, 111] on app-user-avatar at bounding box center [681, 111] width 17 height 17
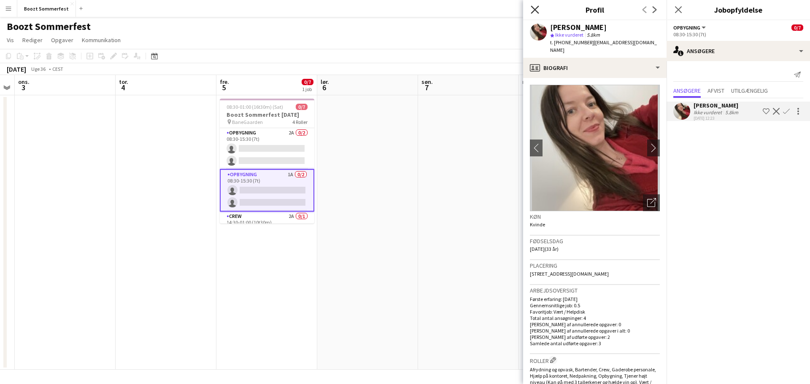
click at [532, 7] on icon at bounding box center [535, 9] width 8 height 8
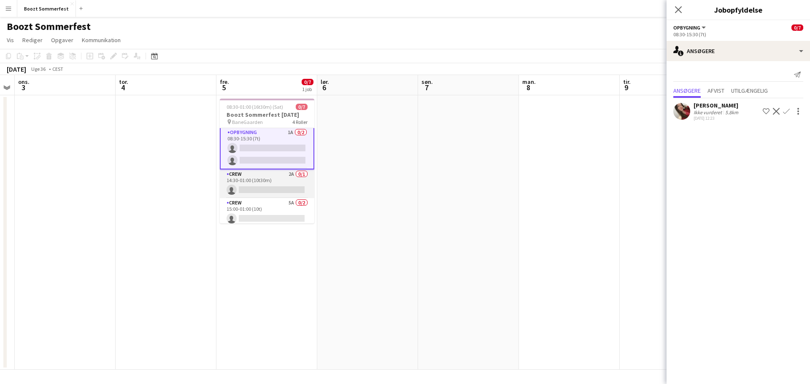
click at [264, 176] on app-card-role "Crew 2A 0/1 14:30-01:00 (10t30m) single-neutral-actions" at bounding box center [267, 184] width 94 height 29
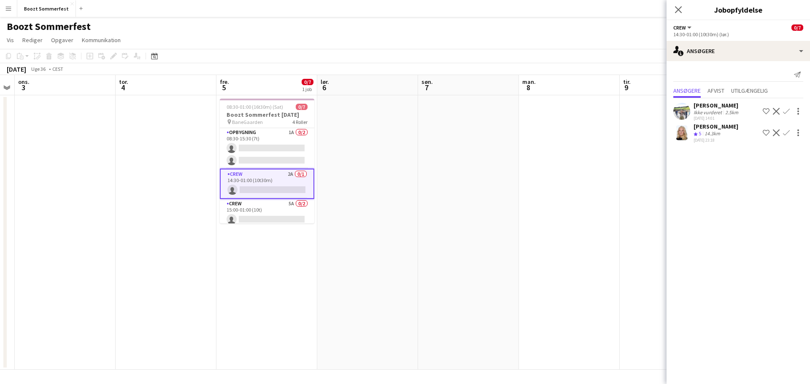
click at [682, 131] on app-user-avatar at bounding box center [681, 132] width 17 height 17
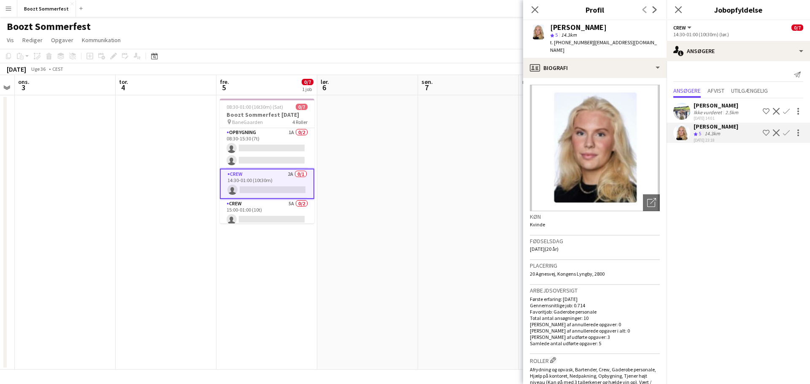
click at [681, 111] on app-user-avatar at bounding box center [681, 111] width 17 height 17
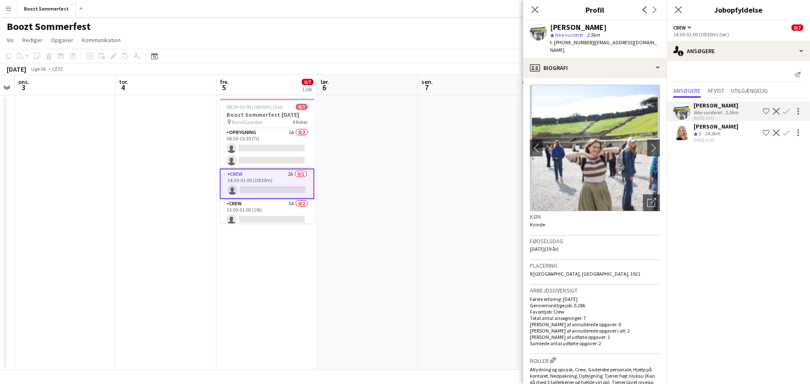
click at [680, 131] on app-user-avatar at bounding box center [681, 132] width 17 height 17
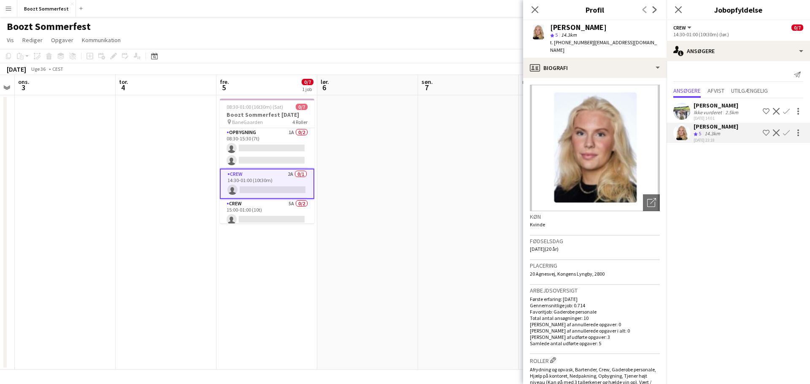
drag, startPoint x: 536, startPoint y: 9, endPoint x: 534, endPoint y: 18, distance: 9.5
click at [537, 9] on icon "Luk pop-in" at bounding box center [534, 9] width 7 height 7
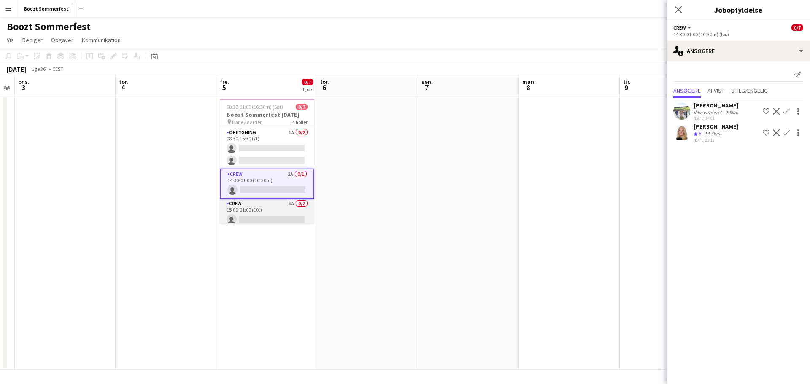
click at [264, 213] on app-card-role "Crew 5A 0/2 15:00-01:00 (10t) single-neutral-actions single-neutral-actions" at bounding box center [267, 219] width 94 height 41
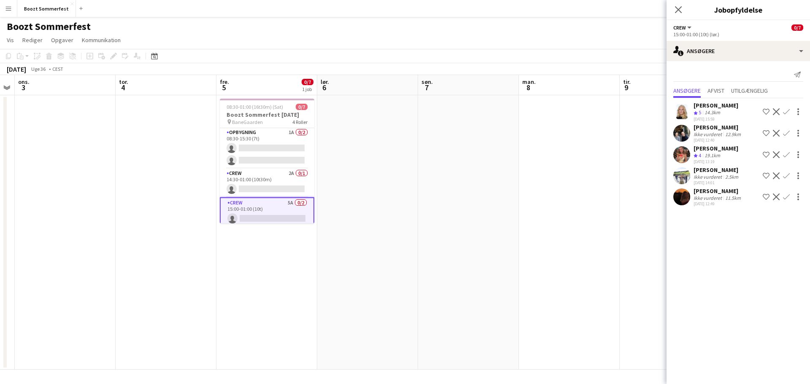
click at [684, 153] on app-user-avatar at bounding box center [681, 154] width 17 height 17
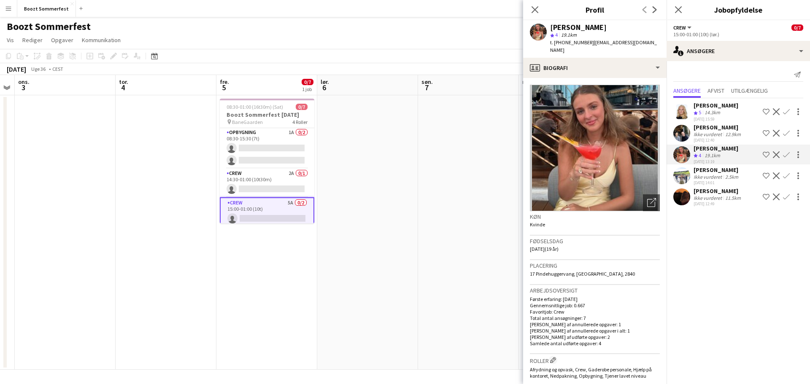
click at [680, 132] on app-user-avatar at bounding box center [681, 133] width 17 height 17
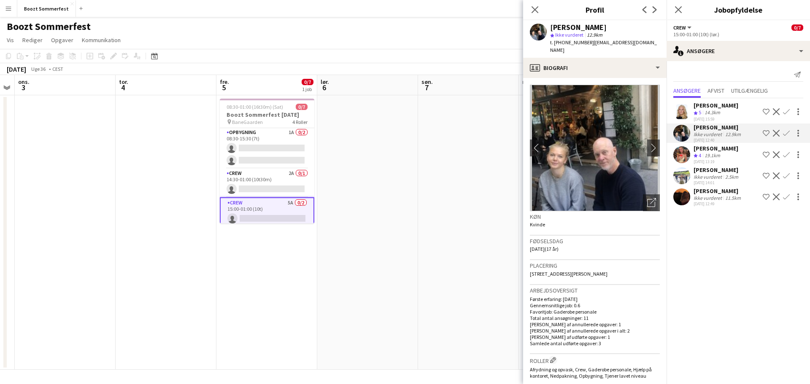
click at [682, 112] on app-user-avatar at bounding box center [681, 111] width 17 height 17
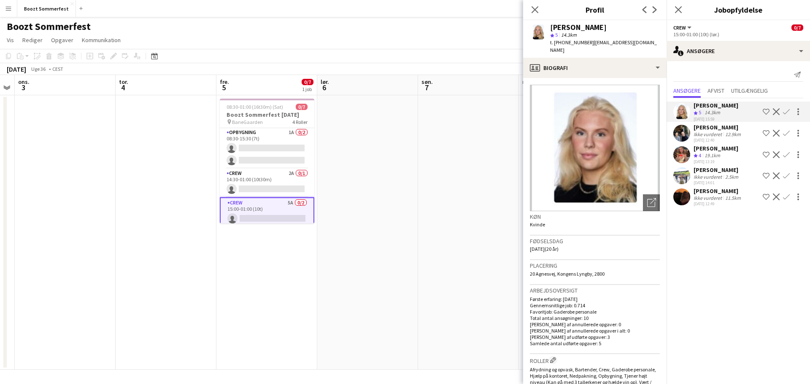
click at [684, 179] on app-user-avatar at bounding box center [681, 175] width 17 height 17
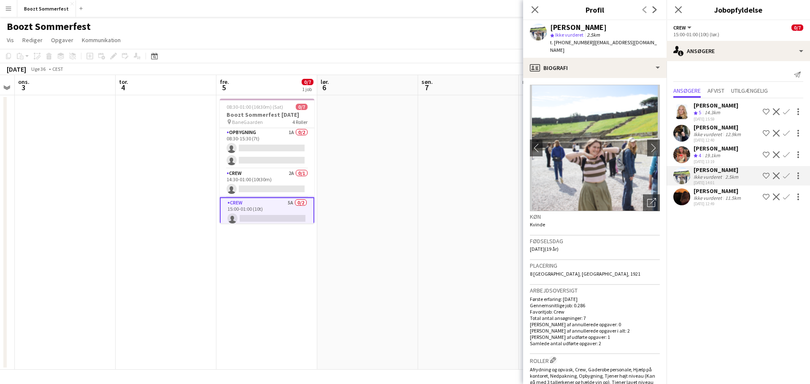
click at [684, 197] on app-user-avatar at bounding box center [681, 197] width 17 height 17
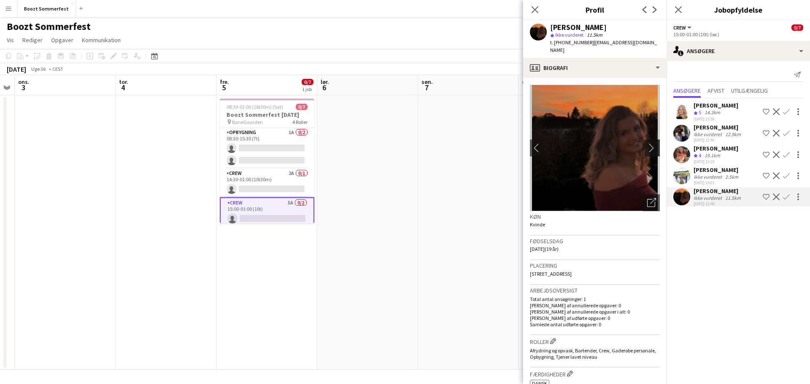
click at [647, 143] on app-icon "chevron-right" at bounding box center [653, 147] width 13 height 9
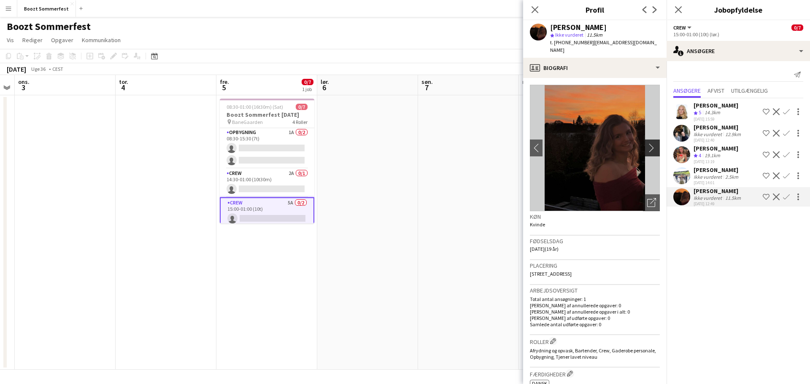
click at [647, 143] on app-icon "chevron-right" at bounding box center [653, 147] width 13 height 9
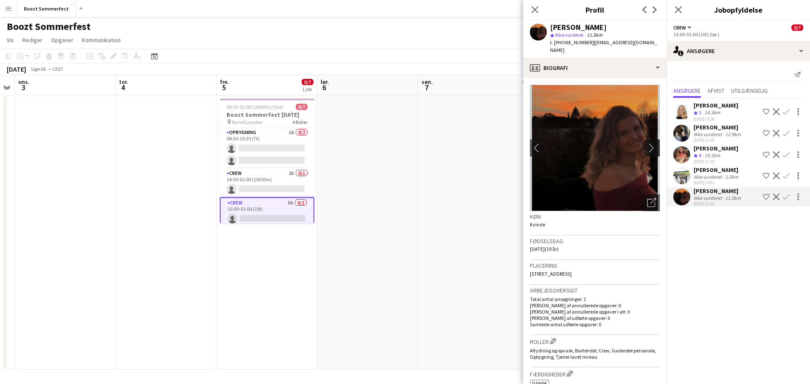
click at [647, 143] on app-icon "chevron-right" at bounding box center [653, 147] width 13 height 9
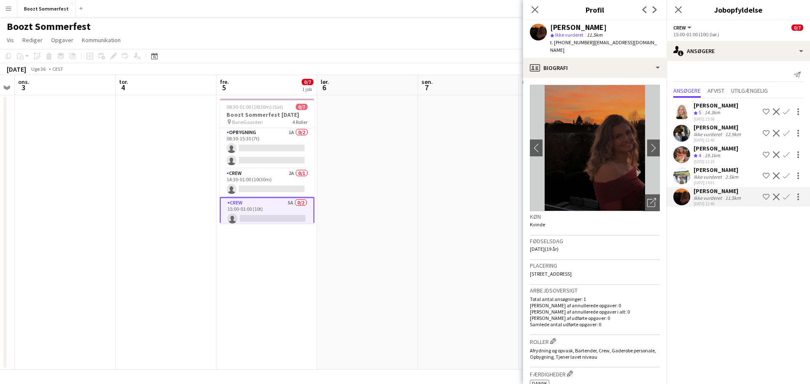
click at [734, 259] on mat-expansion-panel "users2 Ansøgere Send notifikation Ansøgere Afvist Utilgængelig [PERSON_NAME] Te…" at bounding box center [737, 222] width 143 height 323
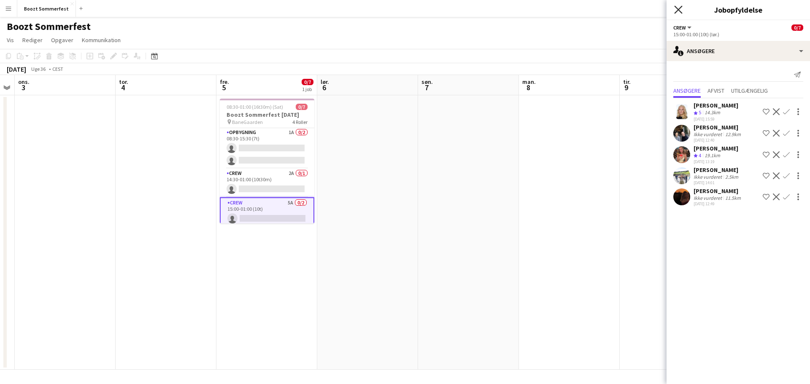
click at [680, 9] on icon "Luk pop-in" at bounding box center [678, 9] width 8 height 8
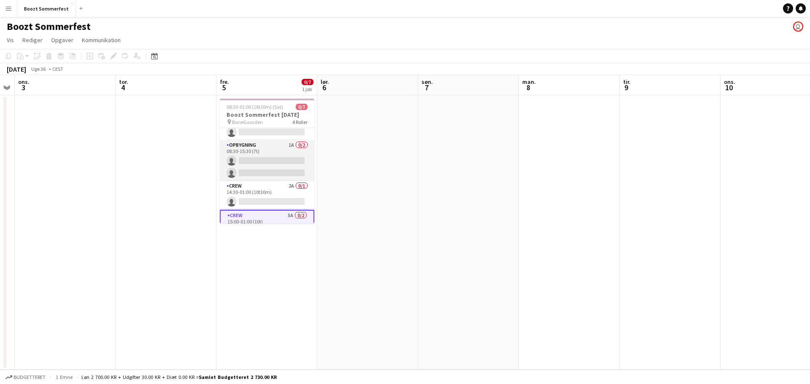
scroll to position [16, 0]
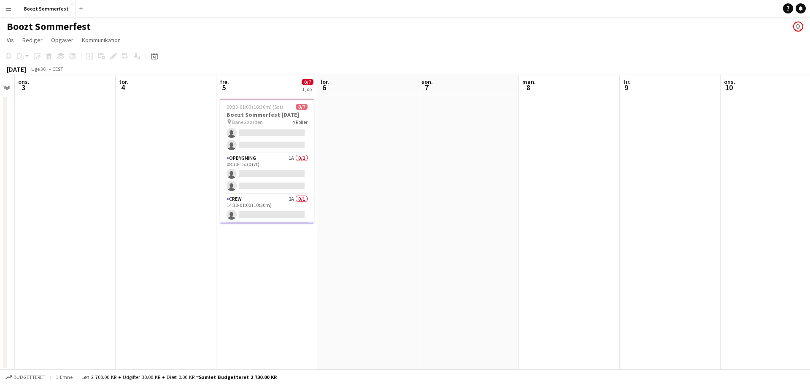
click at [5, 6] on app-icon "Menu" at bounding box center [8, 8] width 7 height 7
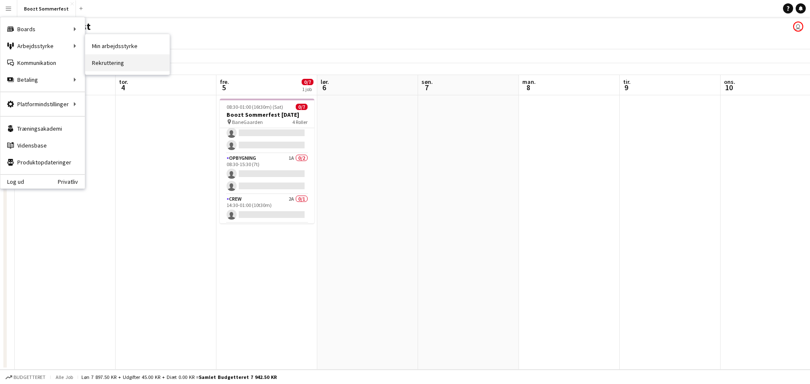
click at [109, 66] on link "Rekruttering" at bounding box center [127, 62] width 84 height 17
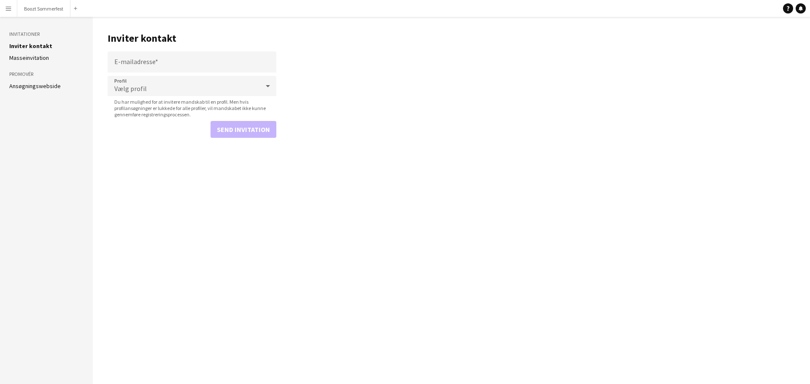
click at [27, 89] on link "Ansøgningswebside" at bounding box center [34, 86] width 51 height 8
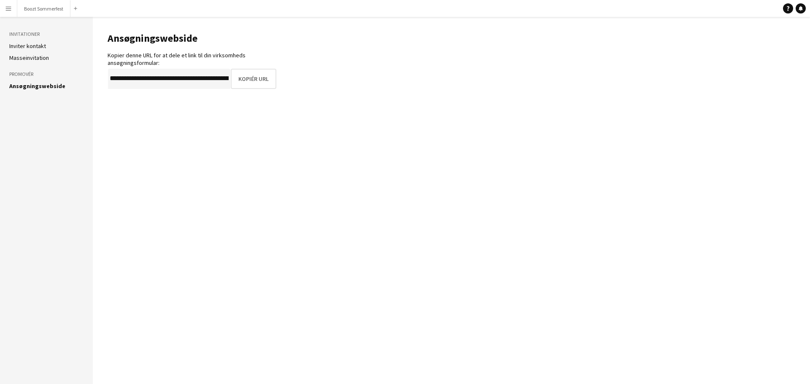
click at [30, 36] on h3 "Invitationer" at bounding box center [46, 34] width 74 height 8
click at [6, 16] on button "Menu" at bounding box center [8, 8] width 17 height 17
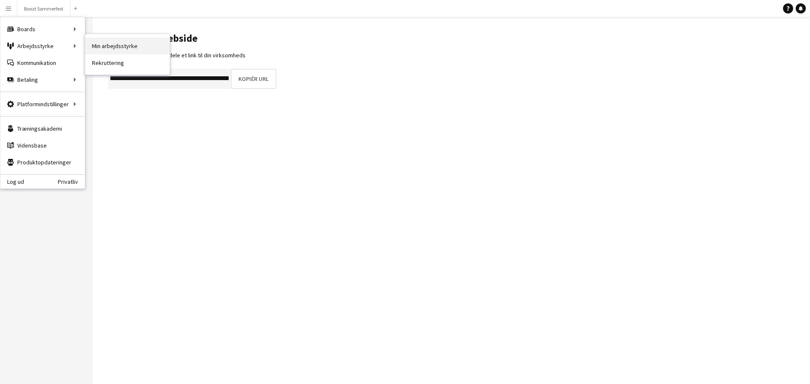
click at [135, 46] on link "Min arbejdsstyrke" at bounding box center [127, 46] width 84 height 17
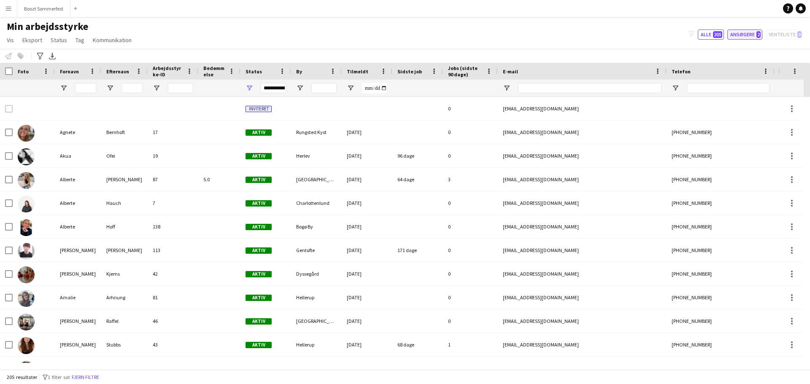
click at [750, 35] on button "Ansøgere 2" at bounding box center [744, 35] width 35 height 10
type input "**********"
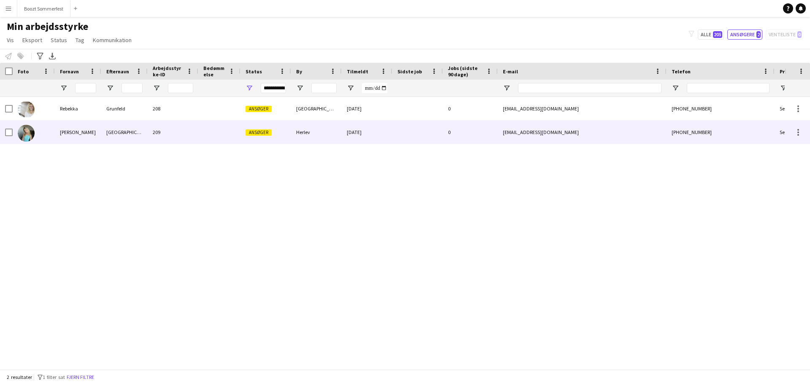
click at [60, 132] on div "[PERSON_NAME]" at bounding box center [78, 132] width 46 height 23
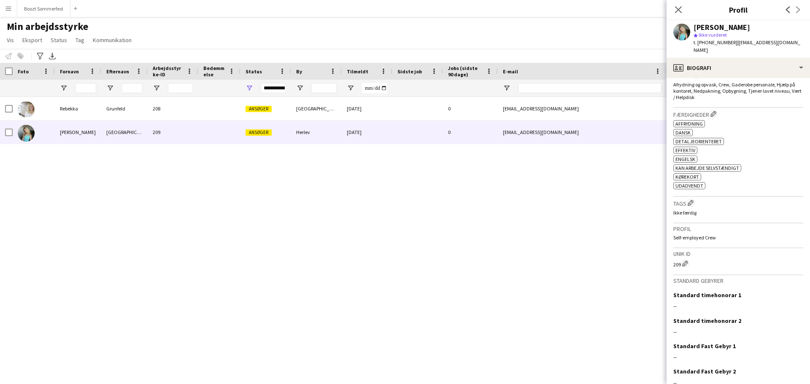
scroll to position [298, 0]
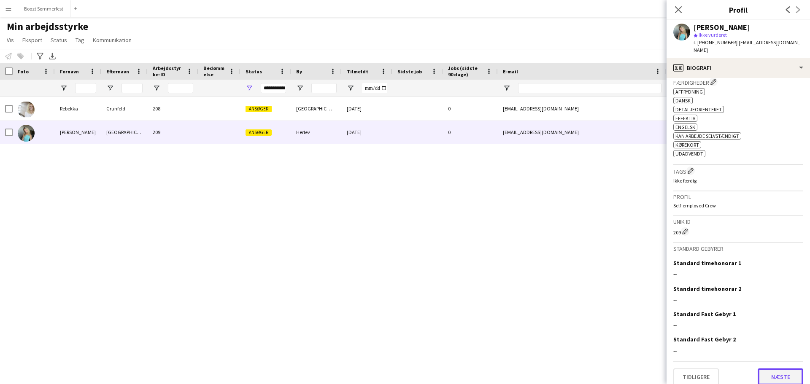
click at [787, 369] on button "Næste" at bounding box center [781, 377] width 46 height 17
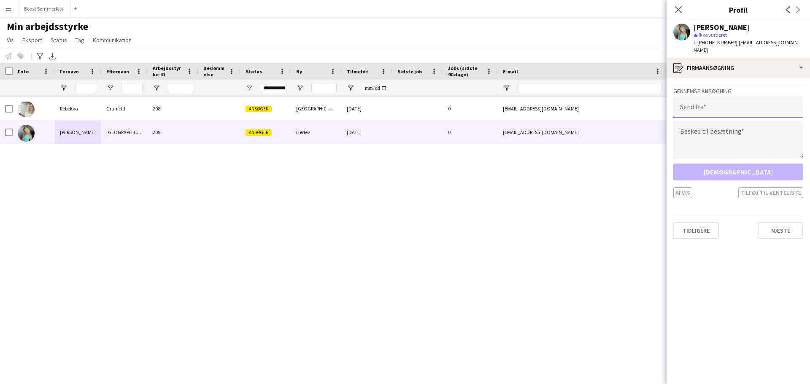
click at [720, 99] on input "email" at bounding box center [738, 107] width 130 height 21
type input "**********"
click at [729, 124] on textarea at bounding box center [738, 140] width 130 height 38
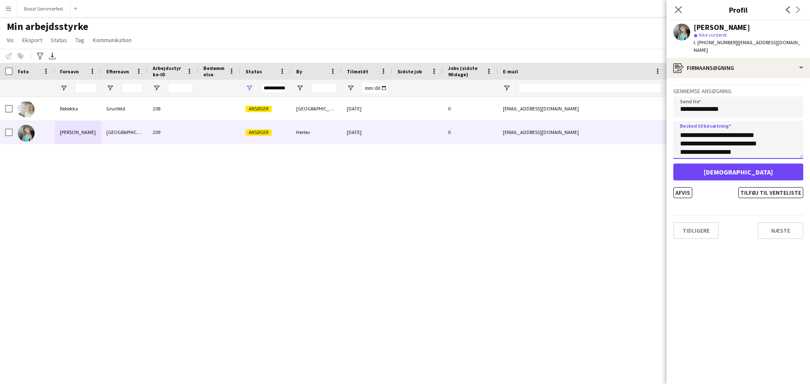
scroll to position [0, 0]
drag, startPoint x: 752, startPoint y: 146, endPoint x: 672, endPoint y: 115, distance: 86.3
click at [671, 116] on app-crew-profile-application "**********" at bounding box center [737, 231] width 143 height 306
click at [767, 147] on textarea "**********" at bounding box center [738, 140] width 130 height 38
click at [767, 141] on textarea "**********" at bounding box center [738, 140] width 130 height 38
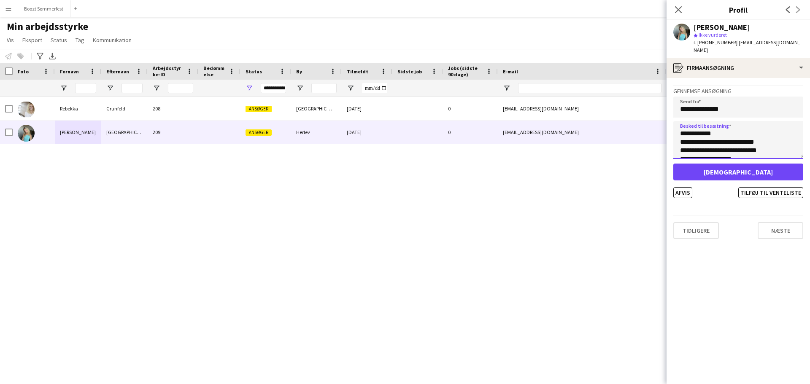
scroll to position [8, 0]
click at [747, 133] on textarea "**********" at bounding box center [738, 140] width 130 height 38
click at [717, 145] on textarea "**********" at bounding box center [738, 140] width 130 height 38
click at [776, 144] on textarea "**********" at bounding box center [738, 140] width 130 height 38
click at [775, 137] on textarea "**********" at bounding box center [738, 140] width 130 height 38
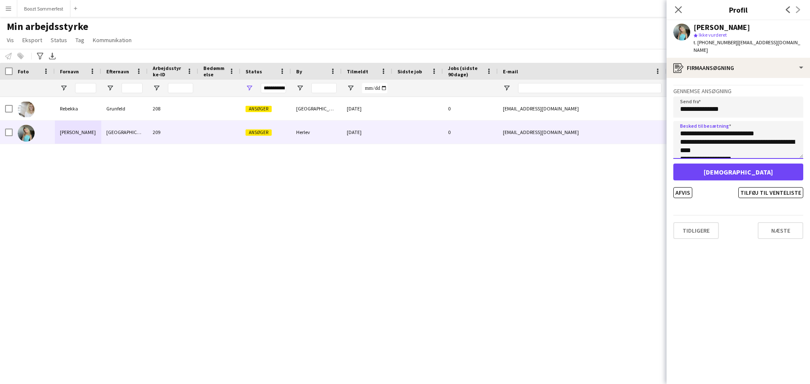
click at [775, 137] on textarea "**********" at bounding box center [738, 140] width 130 height 38
click at [692, 127] on textarea "**********" at bounding box center [738, 140] width 130 height 38
click at [716, 144] on textarea "**********" at bounding box center [738, 140] width 130 height 38
click at [703, 131] on textarea "**********" at bounding box center [738, 140] width 130 height 38
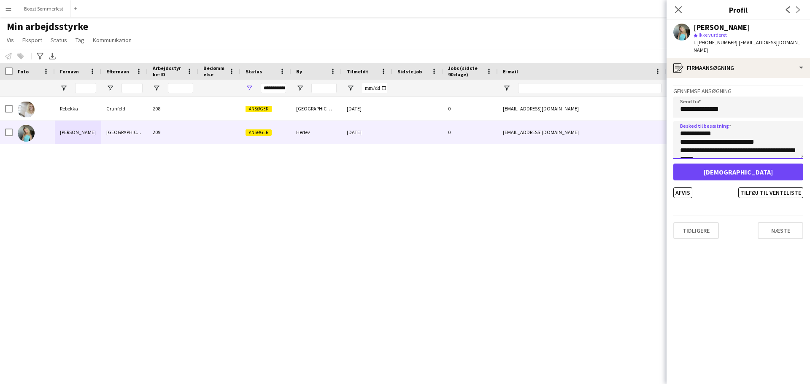
drag, startPoint x: 681, startPoint y: 127, endPoint x: 722, endPoint y: 136, distance: 41.8
click at [722, 136] on textarea "**********" at bounding box center [738, 140] width 130 height 38
click at [722, 138] on textarea "**********" at bounding box center [738, 140] width 130 height 38
drag, startPoint x: 676, startPoint y: 125, endPoint x: 775, endPoint y: 135, distance: 99.6
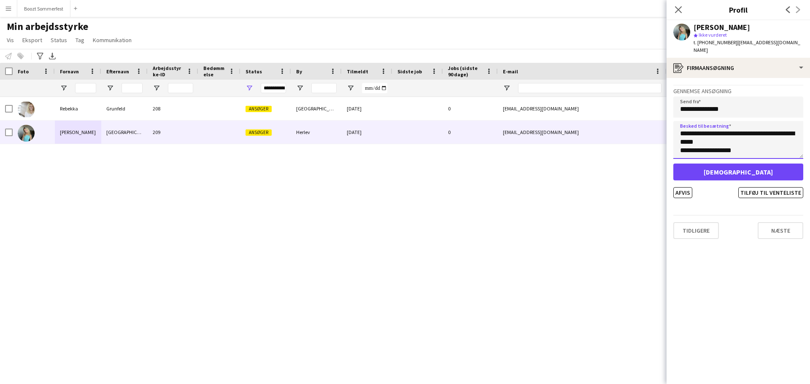
click at [775, 135] on textarea "**********" at bounding box center [738, 140] width 130 height 38
click at [767, 129] on textarea "**********" at bounding box center [738, 140] width 130 height 38
click at [747, 133] on textarea "**********" at bounding box center [738, 140] width 130 height 38
click at [749, 140] on textarea "**********" at bounding box center [738, 140] width 130 height 38
type textarea "**********"
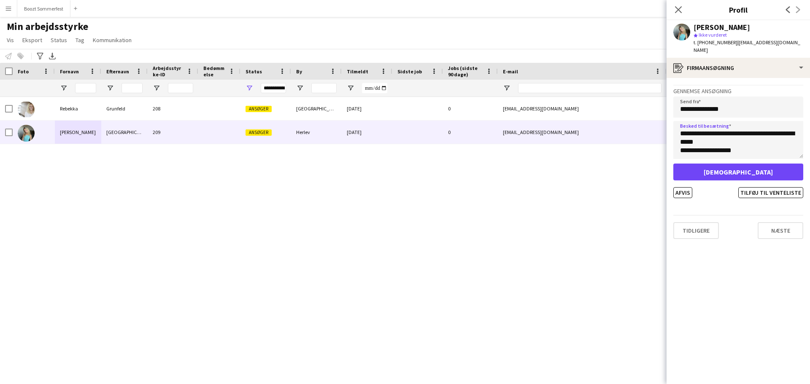
click at [736, 224] on div "Tidligere Næste" at bounding box center [738, 227] width 130 height 24
click at [774, 222] on button "Næste" at bounding box center [781, 230] width 46 height 17
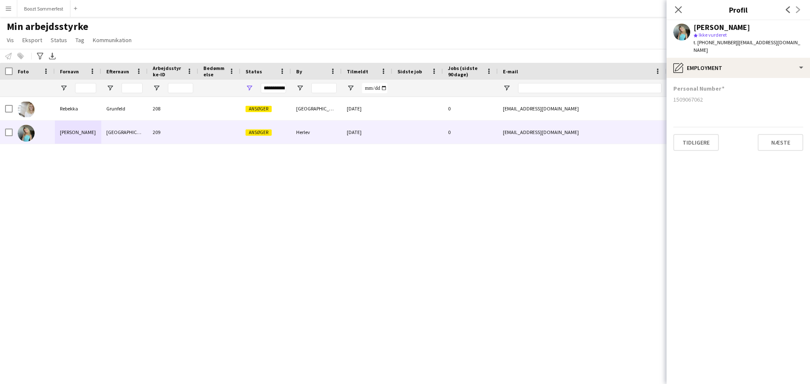
click at [731, 85] on div "Personal Number" at bounding box center [738, 89] width 130 height 8
click at [708, 96] on div "1509067062" at bounding box center [738, 100] width 130 height 8
click at [694, 96] on div "1509067062" at bounding box center [738, 100] width 130 height 8
click at [789, 136] on button "Næste" at bounding box center [781, 142] width 46 height 17
click at [783, 134] on button "Næste" at bounding box center [781, 142] width 46 height 17
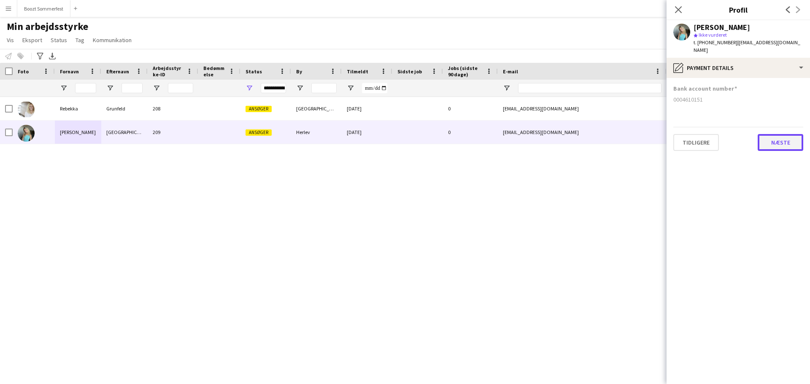
click at [779, 135] on button "Næste" at bounding box center [781, 142] width 46 height 17
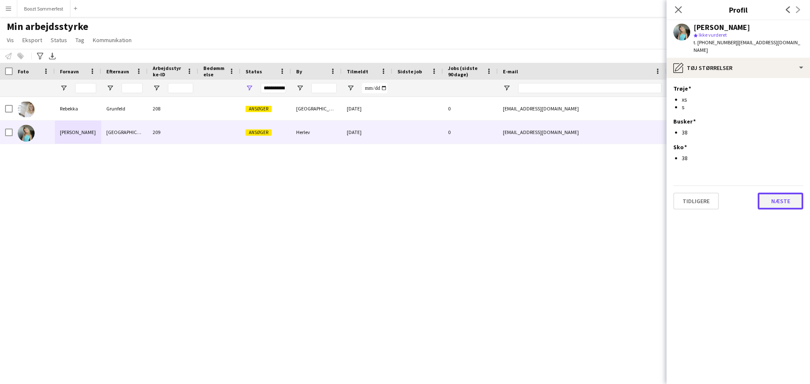
click at [786, 197] on button "Næste" at bounding box center [781, 201] width 46 height 17
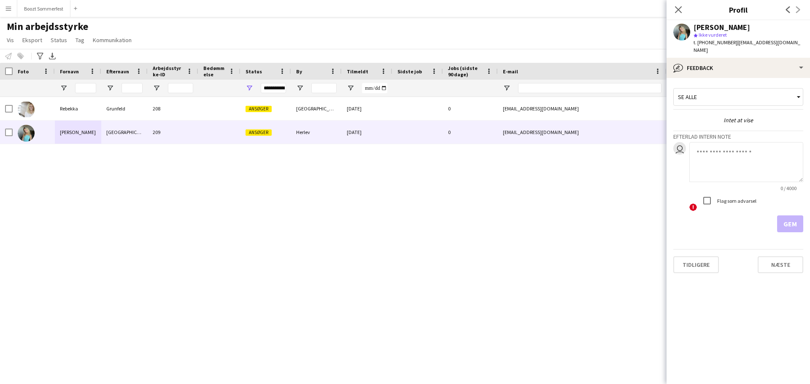
click at [742, 98] on div "Se alle" at bounding box center [738, 99] width 130 height 22
click at [746, 94] on div "Se alle" at bounding box center [734, 97] width 121 height 16
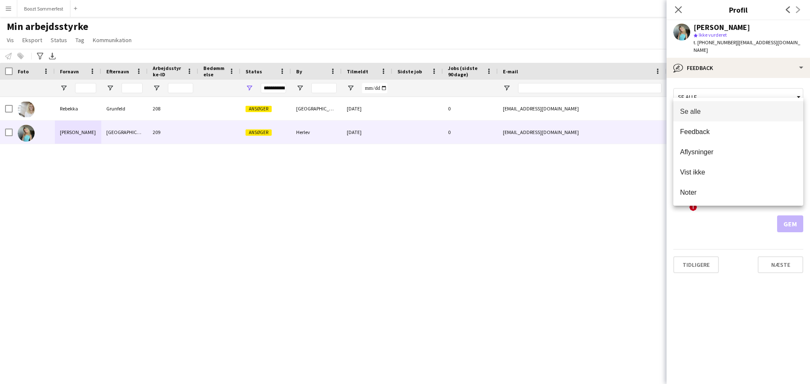
click at [749, 90] on div at bounding box center [405, 192] width 810 height 384
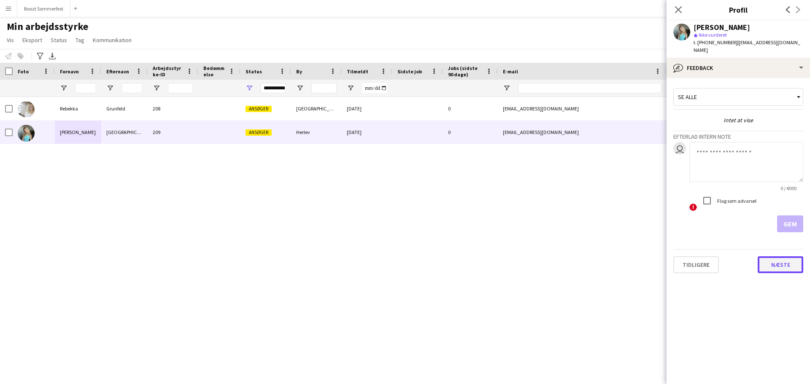
click at [779, 262] on button "Næste" at bounding box center [781, 264] width 46 height 17
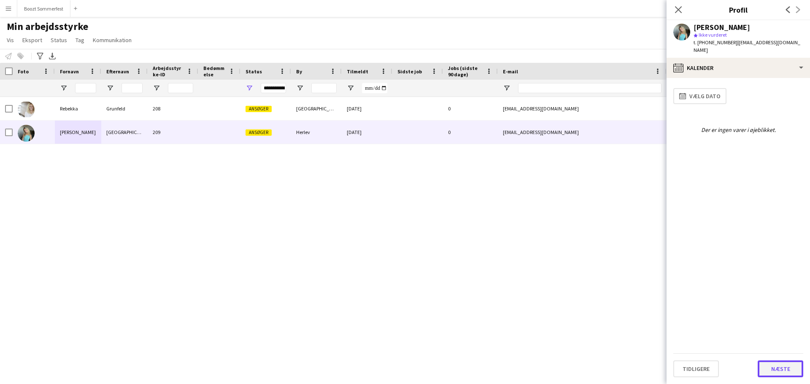
click at [776, 372] on button "Næste" at bounding box center [781, 369] width 46 height 17
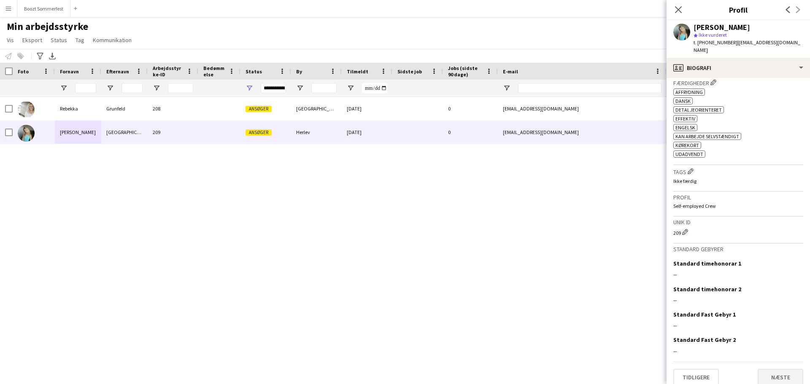
scroll to position [298, 0]
click at [784, 369] on button "Næste" at bounding box center [781, 377] width 46 height 17
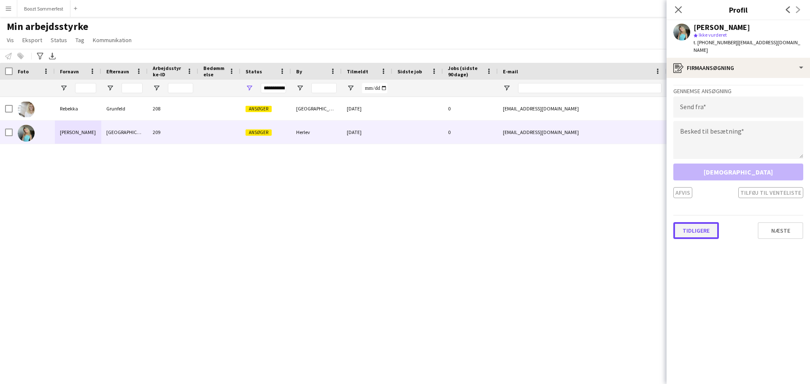
click at [708, 228] on button "Tidligere" at bounding box center [696, 230] width 46 height 17
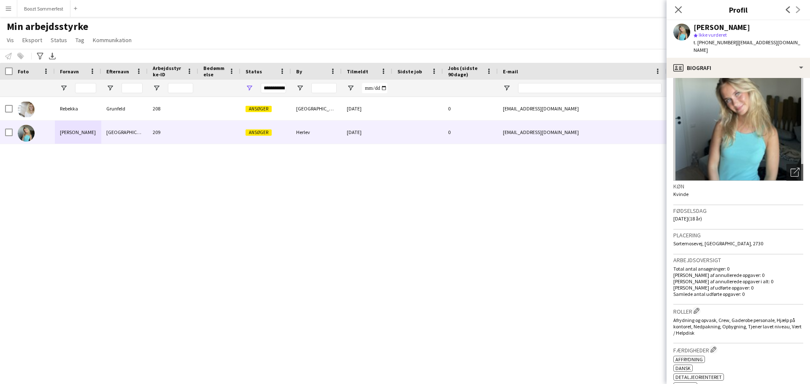
scroll to position [42, 0]
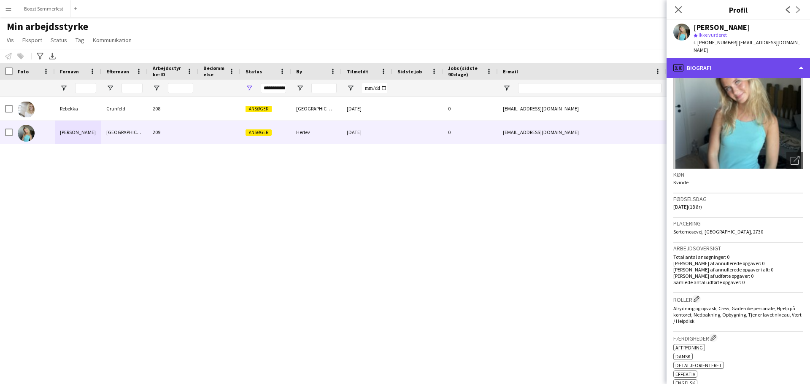
click at [801, 58] on div "profile Biografi" at bounding box center [737, 68] width 143 height 20
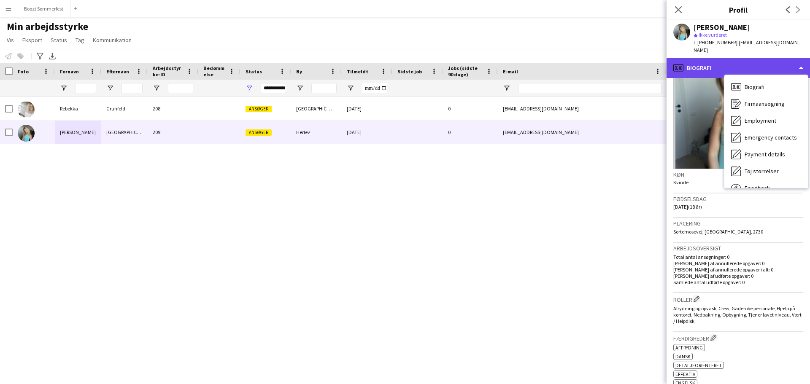
click at [801, 58] on div "profile Biografi" at bounding box center [737, 68] width 143 height 20
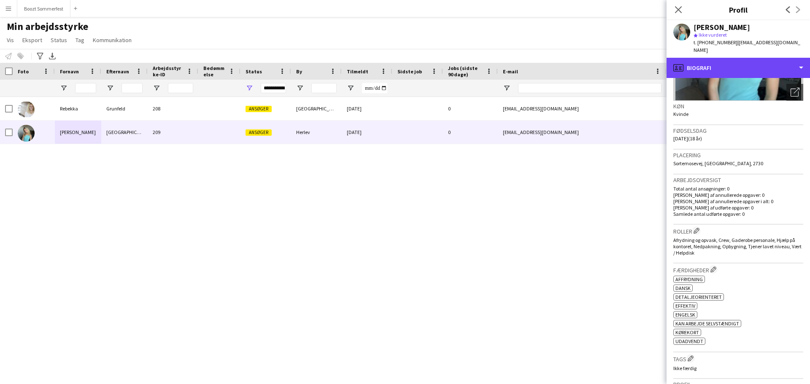
scroll to position [0, 0]
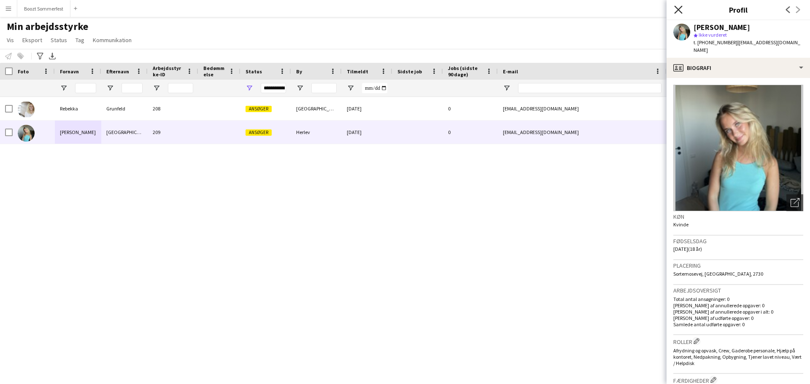
click at [678, 9] on icon "Luk pop-in" at bounding box center [678, 9] width 8 height 8
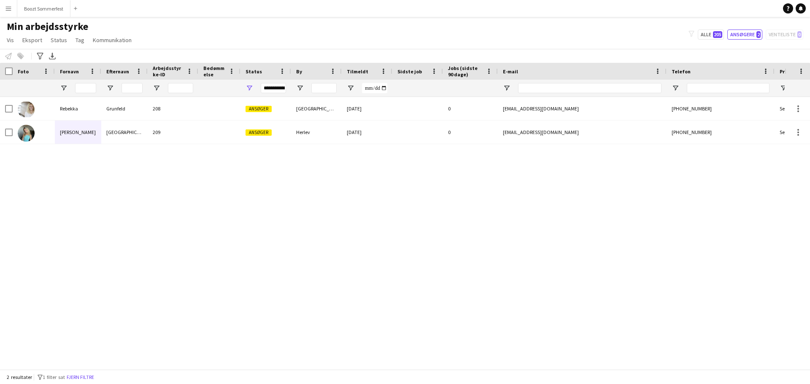
drag, startPoint x: 679, startPoint y: 218, endPoint x: 686, endPoint y: 223, distance: 9.4
click at [680, 220] on div "[PERSON_NAME] 208 Ansøger [GEOGRAPHIC_DATA] [DATE] 0 [EMAIL_ADDRESS][DOMAIN_NAM…" at bounding box center [392, 230] width 785 height 266
click at [81, 145] on div "[PERSON_NAME] 208 Ansøger [GEOGRAPHIC_DATA] [DATE] 0 [EMAIL_ADDRESS][DOMAIN_NAM…" at bounding box center [392, 230] width 785 height 266
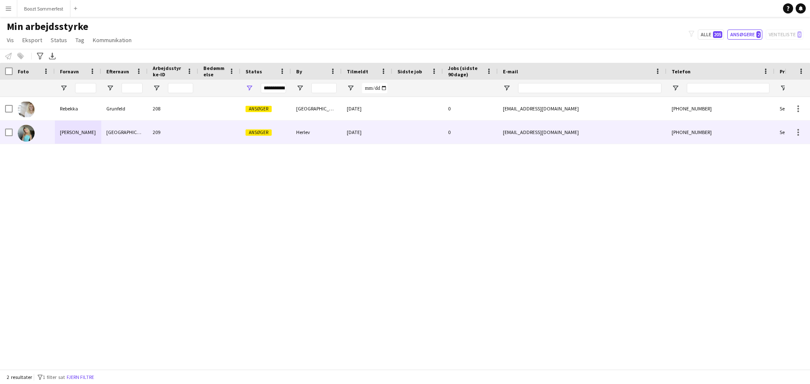
click at [84, 135] on div "[PERSON_NAME]" at bounding box center [78, 132] width 46 height 23
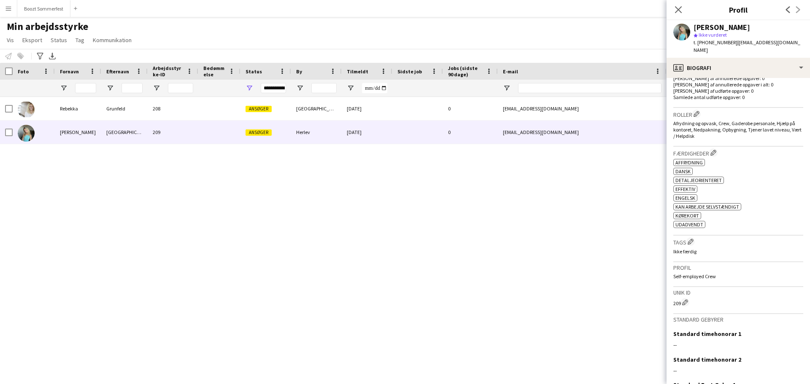
scroll to position [298, 0]
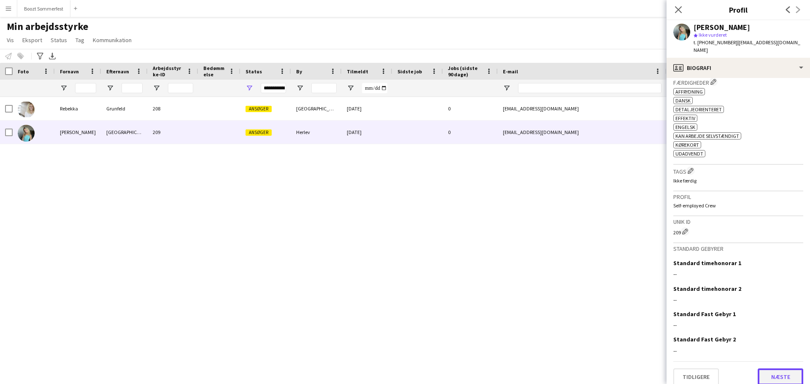
click at [774, 371] on button "Næste" at bounding box center [781, 377] width 46 height 17
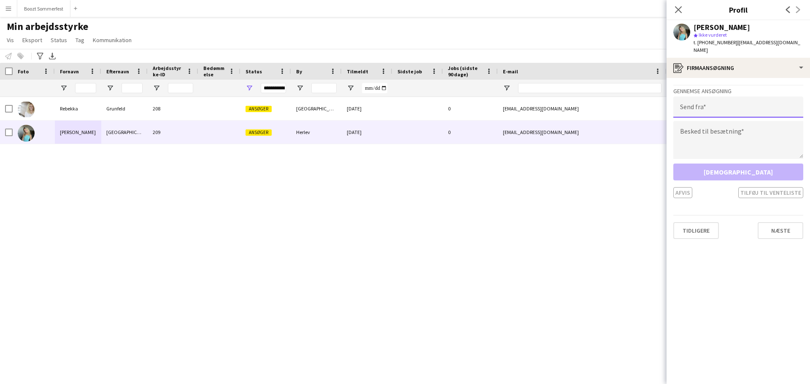
click at [731, 103] on input "email" at bounding box center [738, 107] width 130 height 21
type input "**********"
paste textarea "**********"
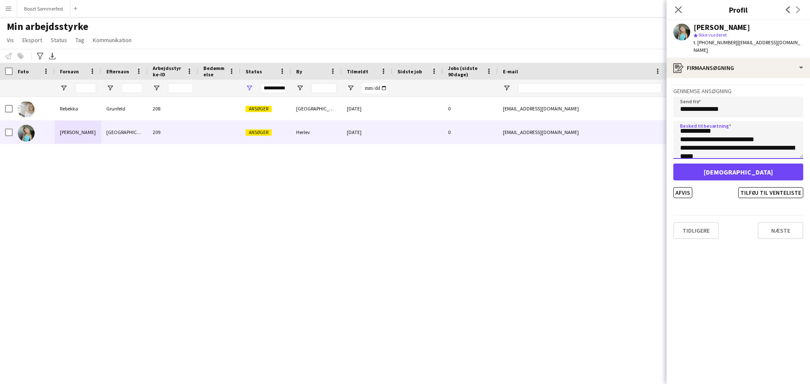
scroll to position [0, 0]
type textarea "**********"
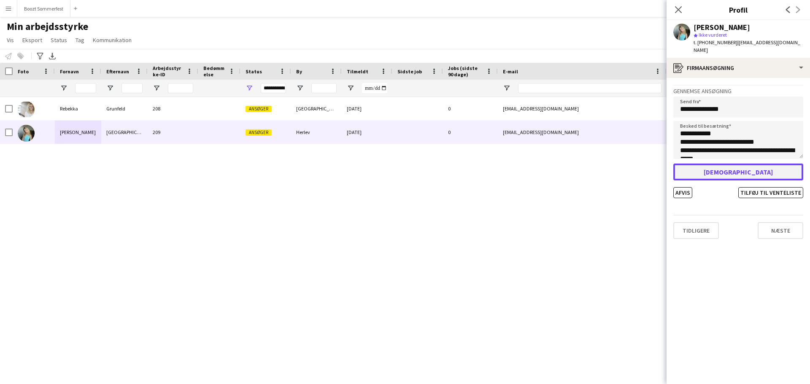
click at [736, 167] on button "[DEMOGRAPHIC_DATA]" at bounding box center [738, 172] width 130 height 17
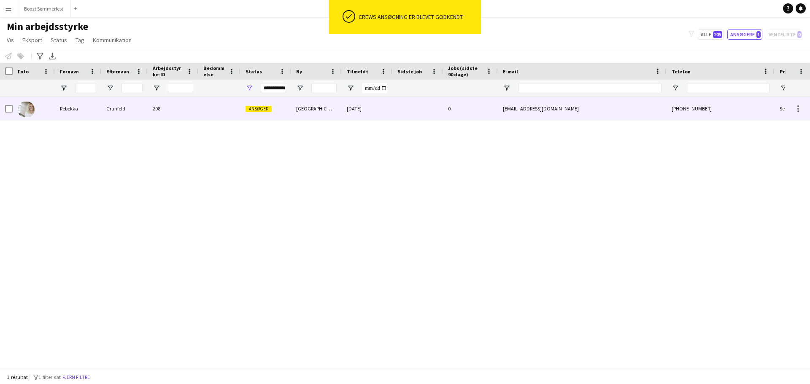
click at [229, 110] on div at bounding box center [219, 108] width 42 height 23
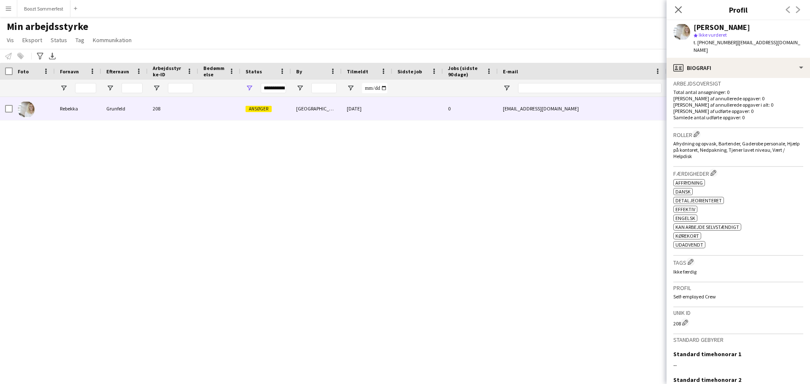
scroll to position [298, 0]
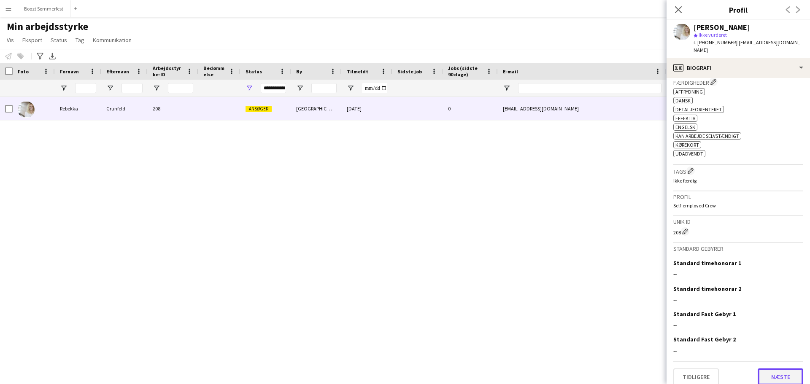
click at [792, 371] on button "Næste" at bounding box center [781, 377] width 46 height 17
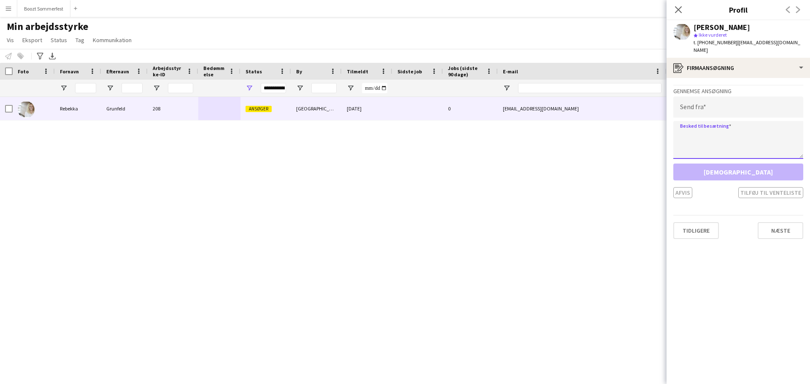
click at [710, 121] on textarea at bounding box center [738, 140] width 130 height 38
paste textarea "**********"
click at [704, 126] on textarea "**********" at bounding box center [738, 140] width 130 height 38
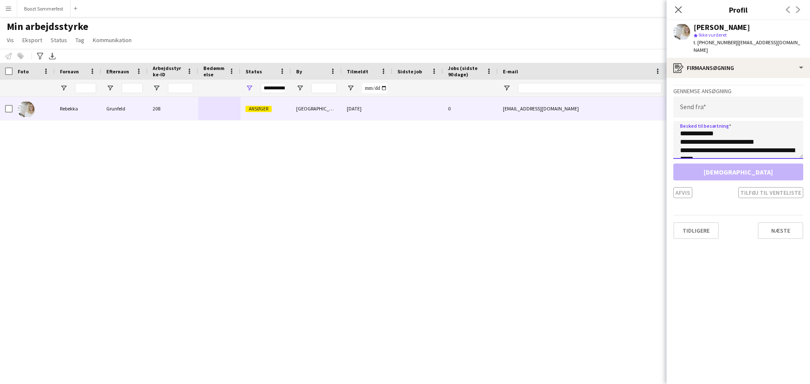
type textarea "**********"
click at [734, 102] on input "email" at bounding box center [738, 107] width 130 height 21
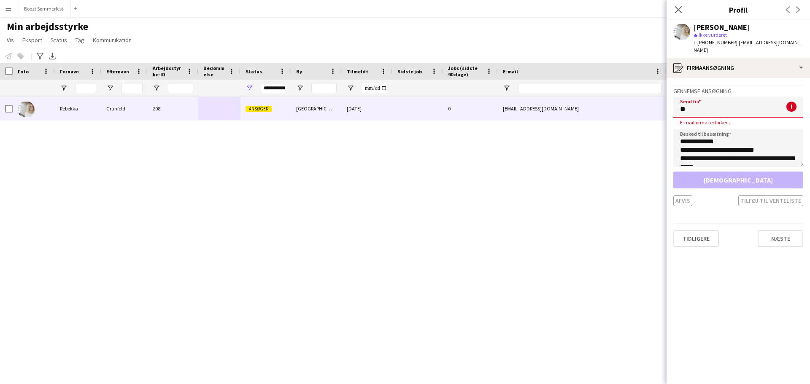
type input "*"
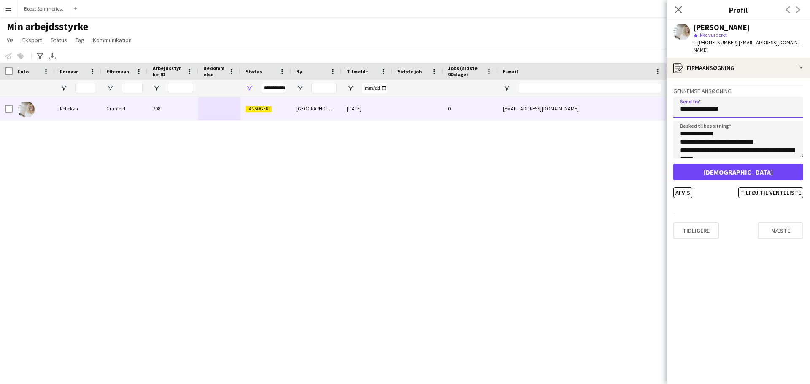
click at [751, 102] on input "**********" at bounding box center [738, 107] width 130 height 21
type input "**********"
click at [730, 164] on button "[DEMOGRAPHIC_DATA]" at bounding box center [738, 172] width 130 height 17
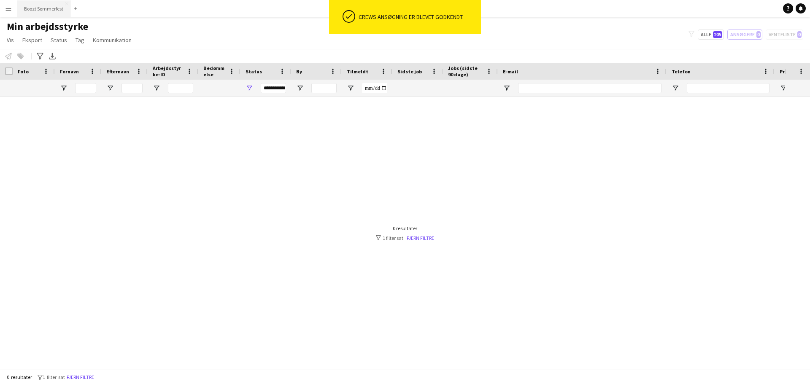
click at [17, 5] on button "Boozt Sommerfest Luk" at bounding box center [43, 8] width 53 height 16
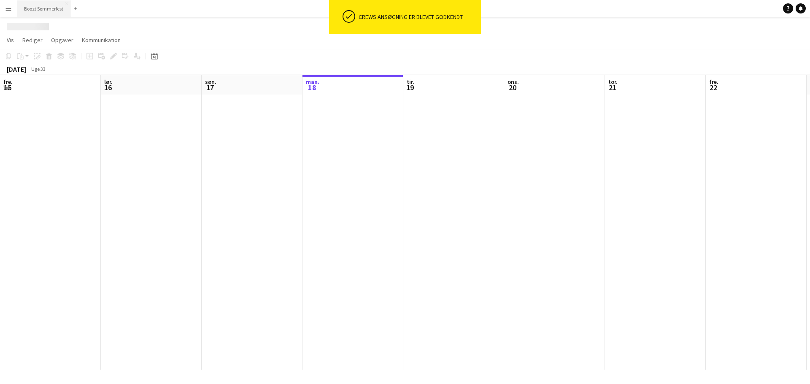
scroll to position [0, 202]
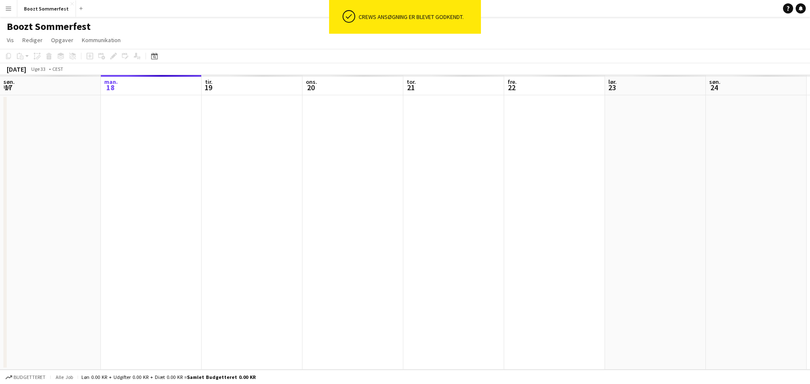
click at [13, 9] on button "Menu" at bounding box center [8, 8] width 17 height 17
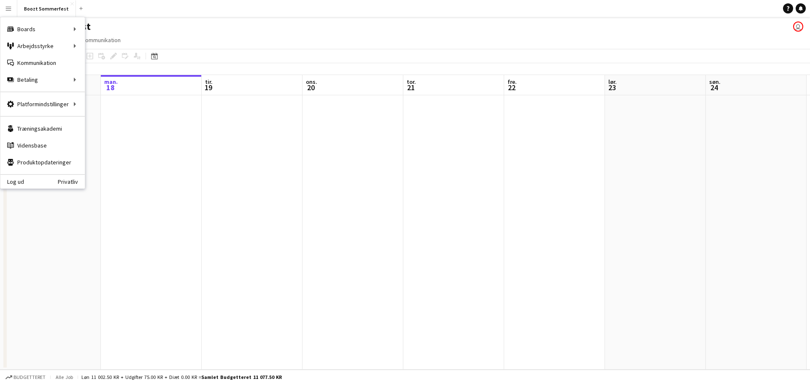
click at [251, 153] on app-date-cell at bounding box center [252, 232] width 101 height 275
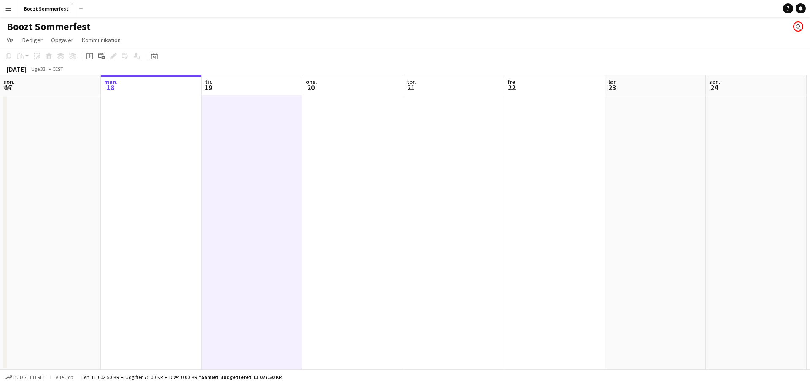
click at [162, 56] on app-toolbar "Kopier Indsæt Indsæt Ctrl+V Indsæt med mandskab Ctrl+Shift+V Indsæt linket opga…" at bounding box center [405, 56] width 810 height 14
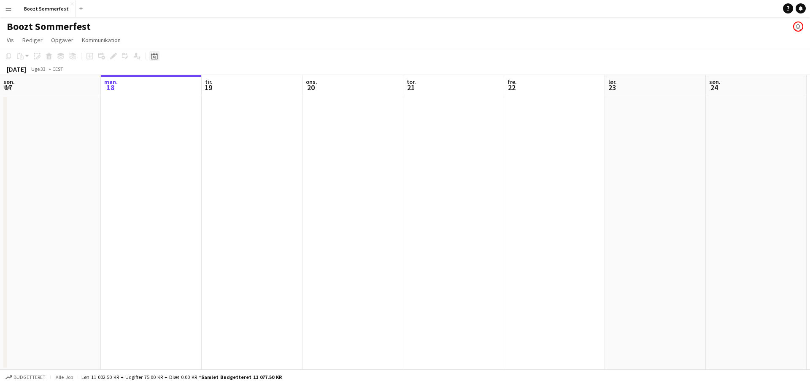
click at [154, 57] on icon at bounding box center [154, 57] width 3 height 3
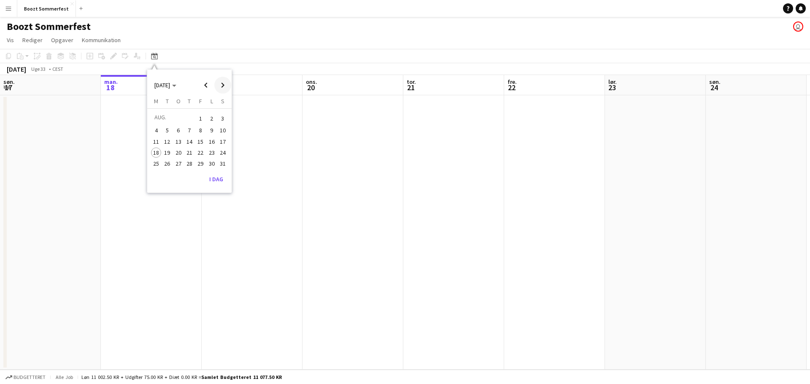
click at [221, 86] on span "Next month" at bounding box center [222, 85] width 17 height 17
click at [204, 126] on span "5" at bounding box center [200, 129] width 10 height 10
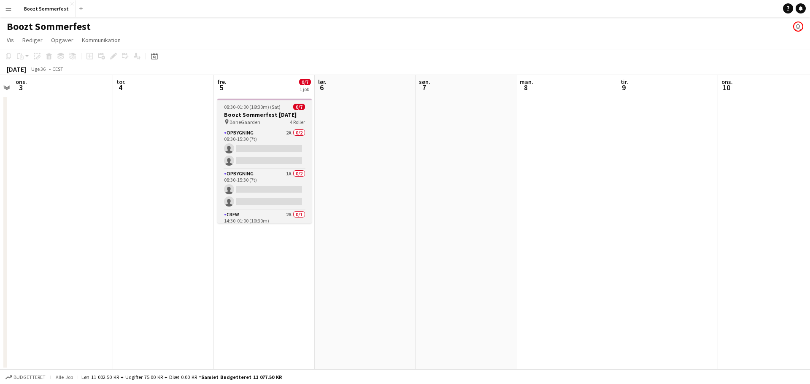
click at [259, 107] on span "08:30-01:00 (16t30m) (Sat)" at bounding box center [252, 107] width 57 height 6
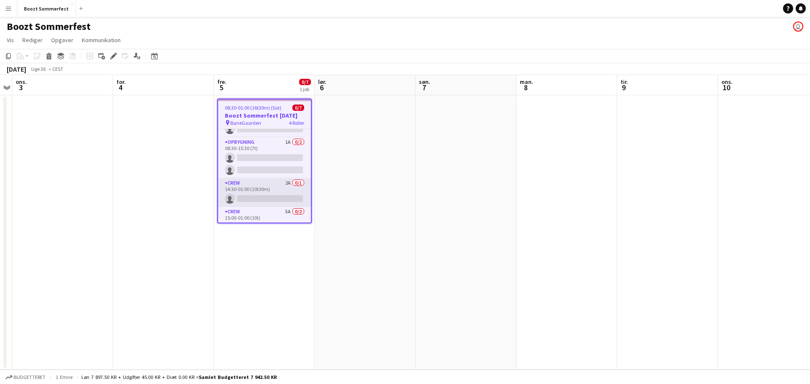
scroll to position [58, 0]
click at [260, 192] on app-card-role "Crew 5A 0/2 15:00-01:00 (10t) single-neutral-actions single-neutral-actions" at bounding box center [264, 202] width 93 height 41
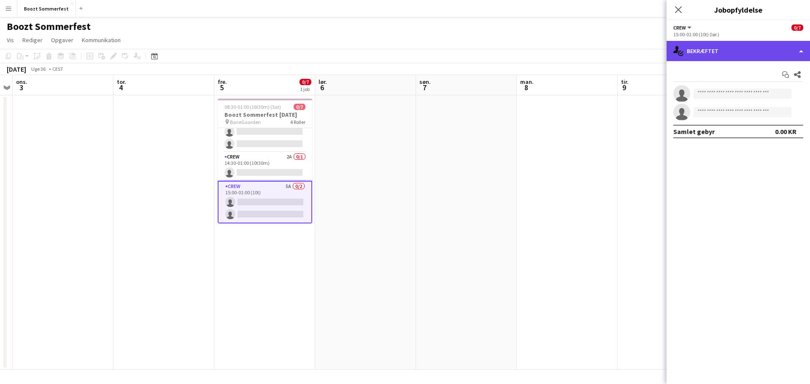
drag, startPoint x: 774, startPoint y: 57, endPoint x: 769, endPoint y: 66, distance: 10.2
click at [773, 57] on div "single-neutral-actions-check-2 Bekræftet" at bounding box center [737, 51] width 143 height 20
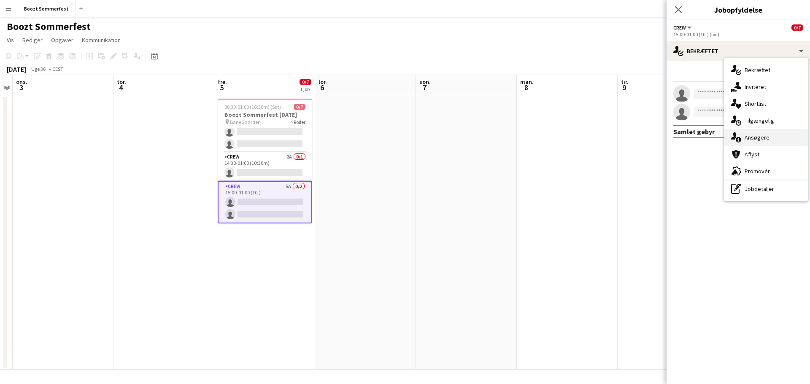
click at [756, 141] on div "single-neutral-actions-information Ansøgere" at bounding box center [766, 137] width 84 height 17
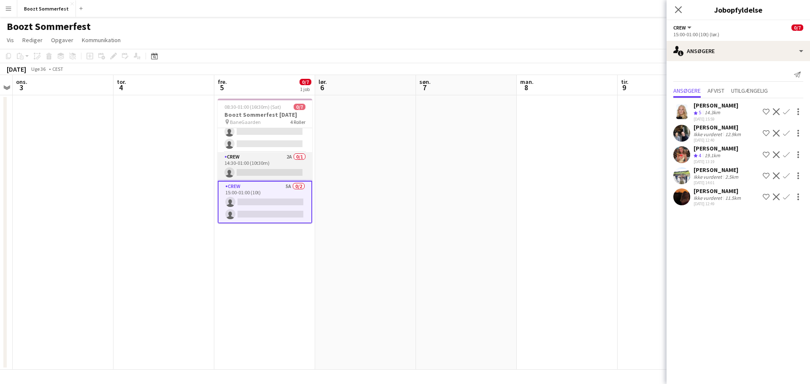
click at [241, 164] on app-card-role "Crew 2A 0/1 14:30-01:00 (10t30m) single-neutral-actions" at bounding box center [265, 166] width 94 height 29
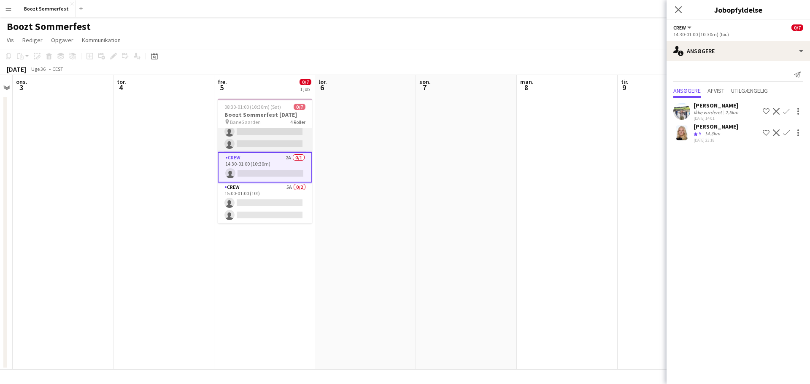
click at [254, 141] on app-card-role "Opbygning 1A 0/2 08:30-15:30 (7t) single-neutral-actions single-neutral-actions" at bounding box center [265, 131] width 94 height 41
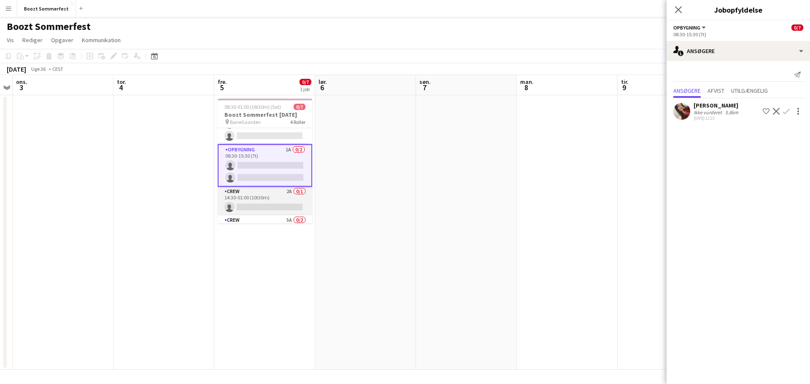
scroll to position [0, 0]
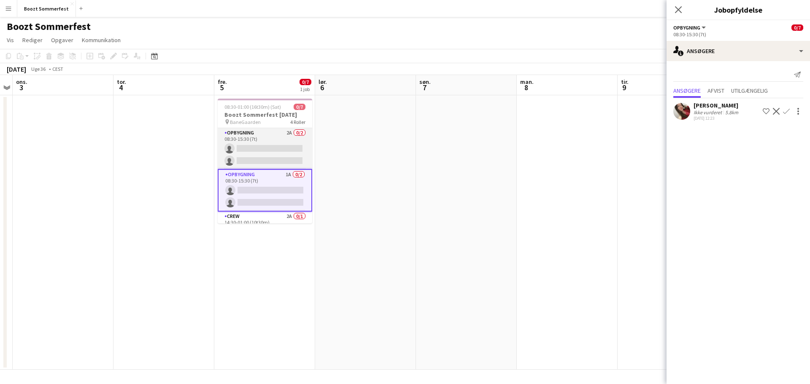
click at [261, 165] on app-card-role "Opbygning 2A 0/2 08:30-15:30 (7t) single-neutral-actions single-neutral-actions" at bounding box center [265, 148] width 94 height 41
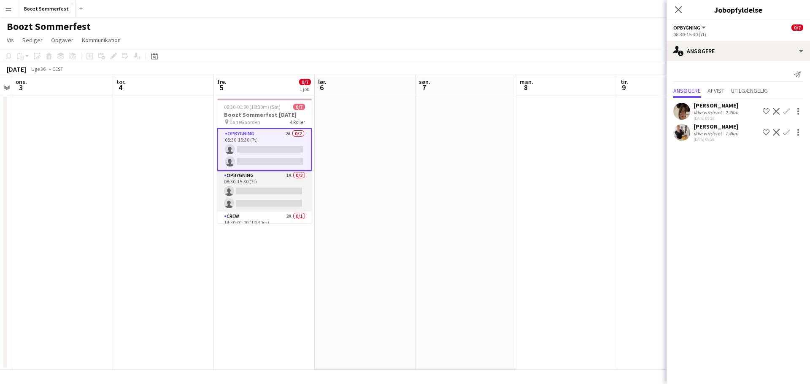
click at [261, 188] on app-card-role "Opbygning 1A 0/2 08:30-15:30 (7t) single-neutral-actions single-neutral-actions" at bounding box center [264, 191] width 94 height 41
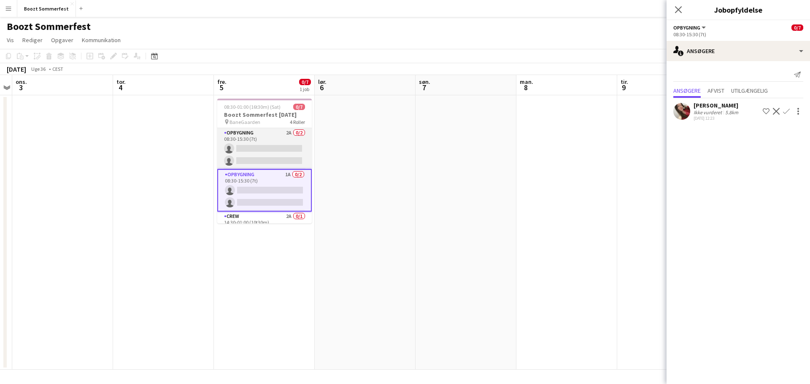
click at [250, 151] on app-card-role "Opbygning 2A 0/2 08:30-15:30 (7t) single-neutral-actions single-neutral-actions" at bounding box center [264, 148] width 94 height 41
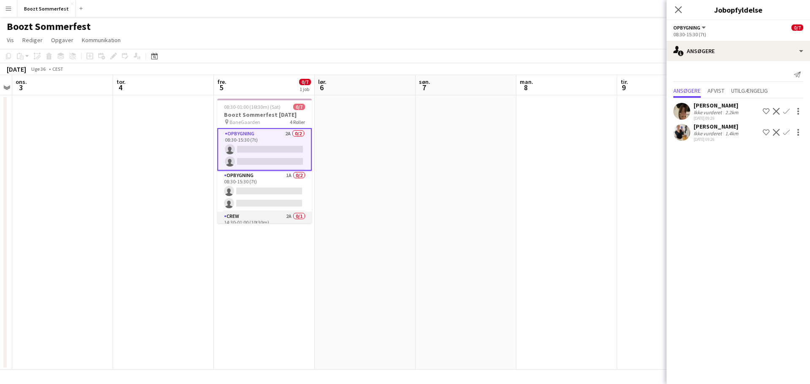
click at [255, 220] on app-card-role "Crew 2A 0/1 14:30-01:00 (10t30m) single-neutral-actions" at bounding box center [264, 226] width 94 height 29
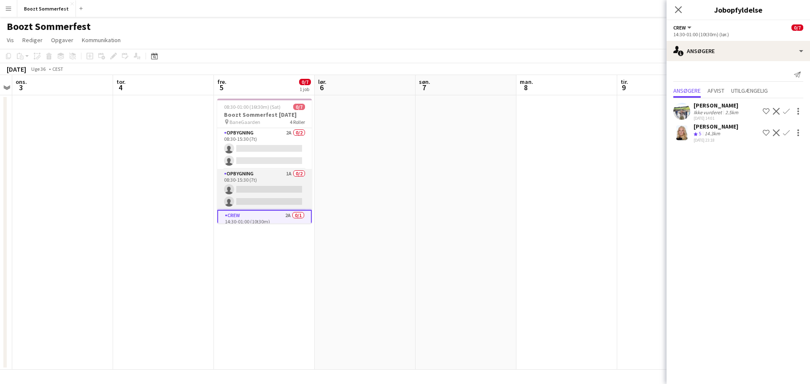
scroll to position [42, 0]
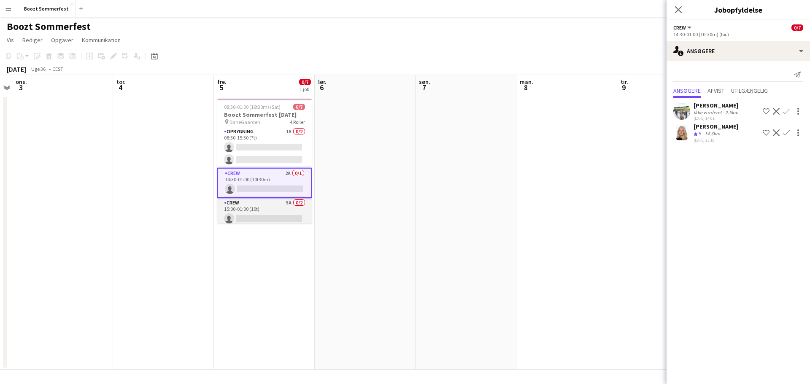
click at [255, 208] on app-card-role "Crew 5A 0/2 15:00-01:00 (10t) single-neutral-actions single-neutral-actions" at bounding box center [264, 218] width 94 height 41
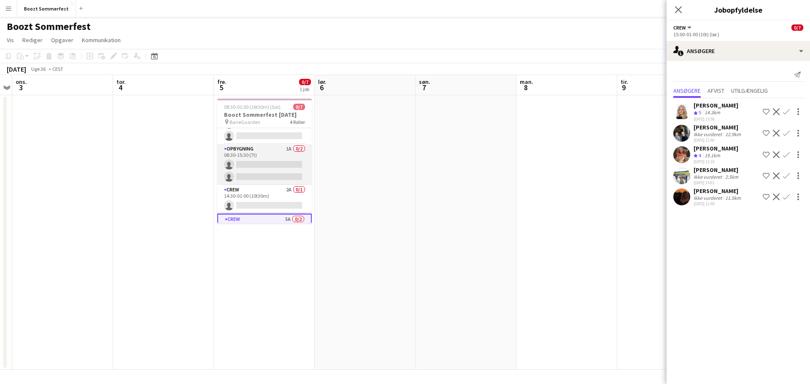
scroll to position [0, 0]
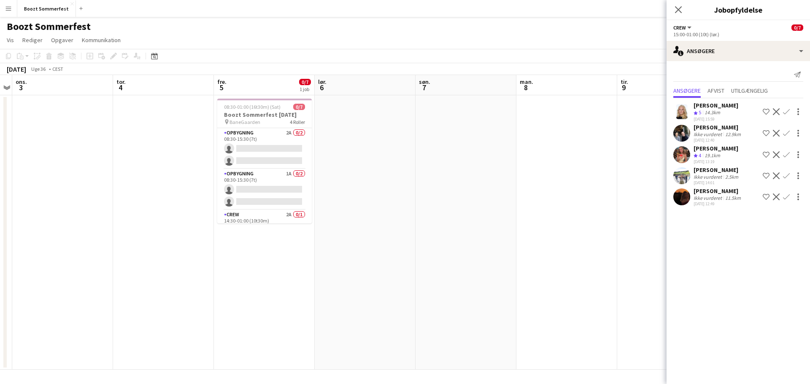
click at [457, 161] on app-date-cell at bounding box center [465, 232] width 101 height 275
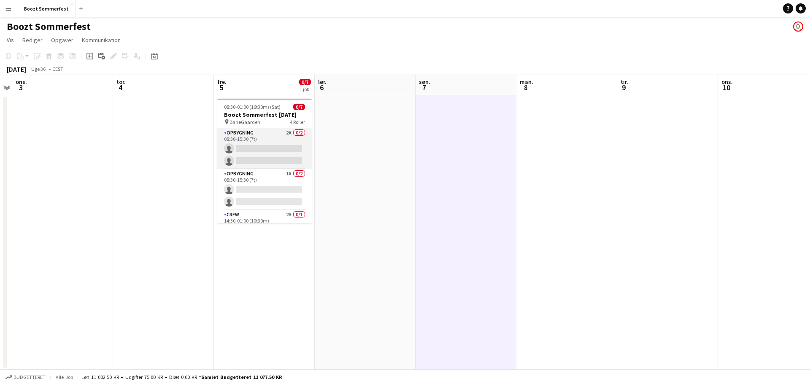
click at [256, 142] on app-card-role "Opbygning 2A 0/2 08:30-15:30 (7t) single-neutral-actions single-neutral-actions" at bounding box center [264, 148] width 94 height 41
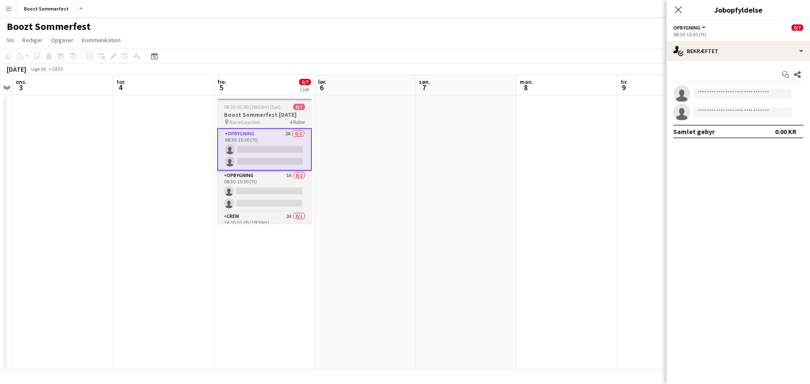
click at [251, 110] on span "08:30-01:00 (16t30m) (Sat)" at bounding box center [252, 107] width 57 height 6
